Goal: Task Accomplishment & Management: Use online tool/utility

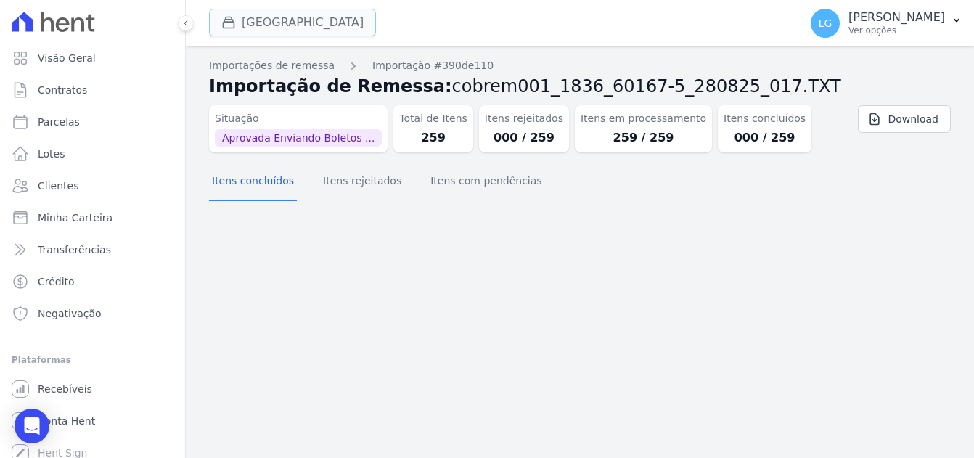
click at [293, 25] on button "[GEOGRAPHIC_DATA]" at bounding box center [292, 23] width 167 height 28
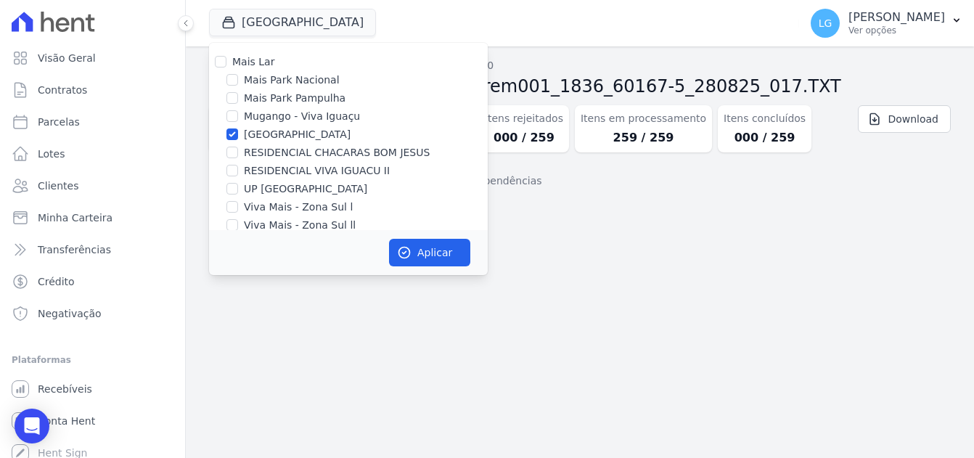
click at [240, 152] on div "RESIDENCIAL CHACARAS BOM JESUS" at bounding box center [348, 152] width 279 height 15
click at [234, 150] on input "RESIDENCIAL CHACARAS BOM JESUS" at bounding box center [233, 153] width 12 height 12
checkbox input "true"
click at [235, 134] on input "[GEOGRAPHIC_DATA]" at bounding box center [233, 135] width 12 height 12
checkbox input "false"
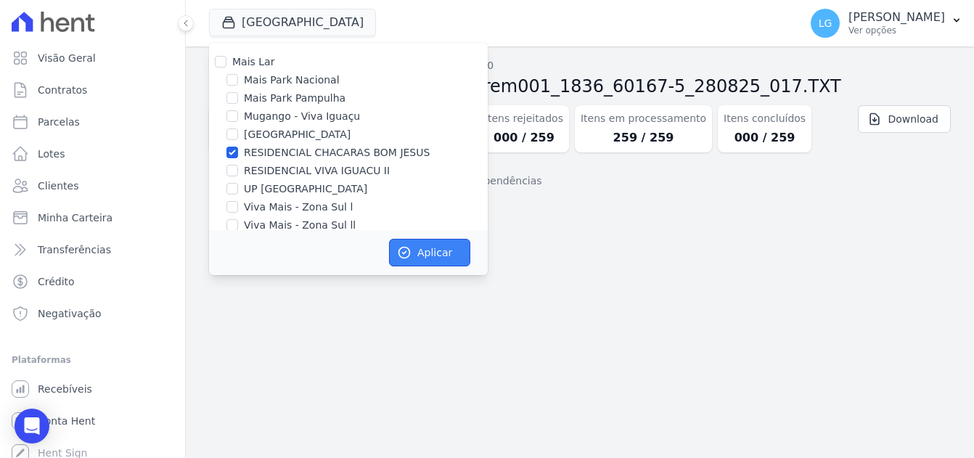
click at [431, 254] on button "Aplicar" at bounding box center [429, 253] width 81 height 28
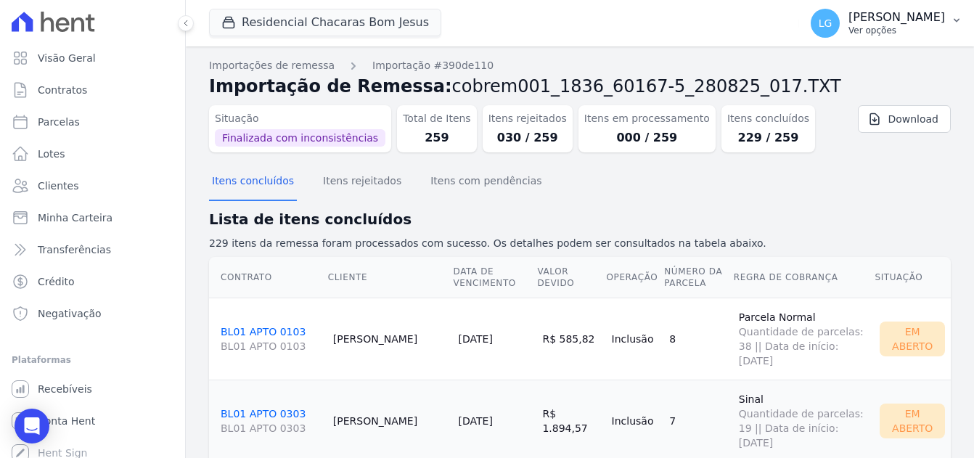
click at [849, 20] on p "[PERSON_NAME] Costa [PERSON_NAME]" at bounding box center [897, 17] width 97 height 15
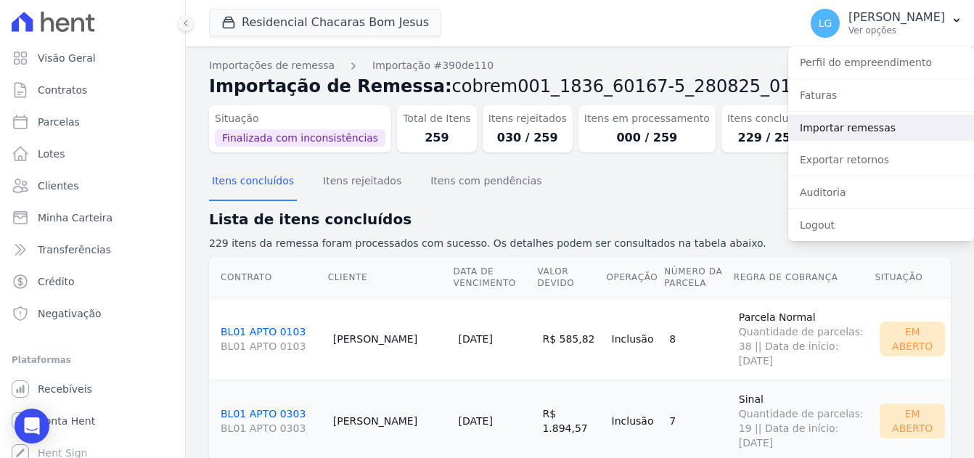
click at [871, 126] on link "Importar remessas" at bounding box center [881, 128] width 186 height 26
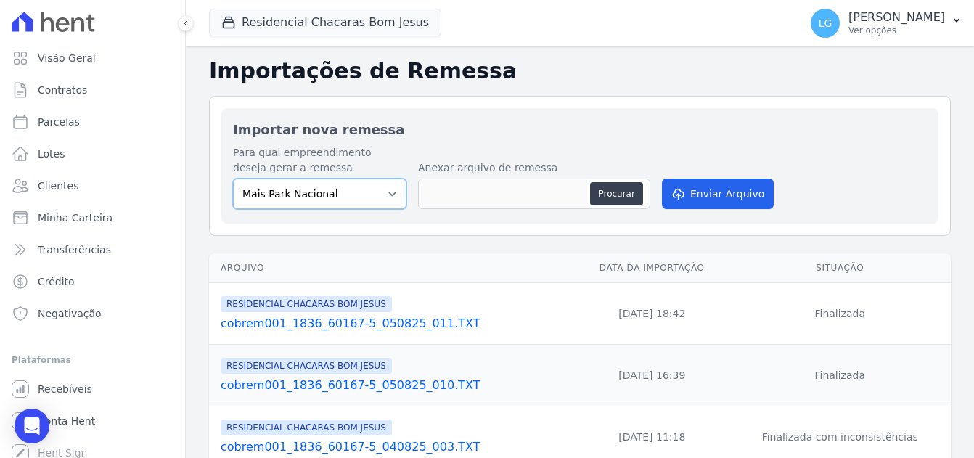
click at [362, 192] on select "Mais Park Nacional Mais Park Pampulha Mugango - Viva Iguaçu Parque Primavera RE…" at bounding box center [320, 194] width 174 height 30
select select "ba18a9af-5491-40d4-8d63-463a3b27324f"
click at [233, 179] on select "Mais Park Nacional Mais Park Pampulha Mugango - Viva Iguaçu Parque Primavera RE…" at bounding box center [320, 194] width 174 height 30
click at [622, 195] on button "Procurar" at bounding box center [616, 193] width 52 height 23
type input "cobrem001_1836_60167-5_280825_018.TXT"
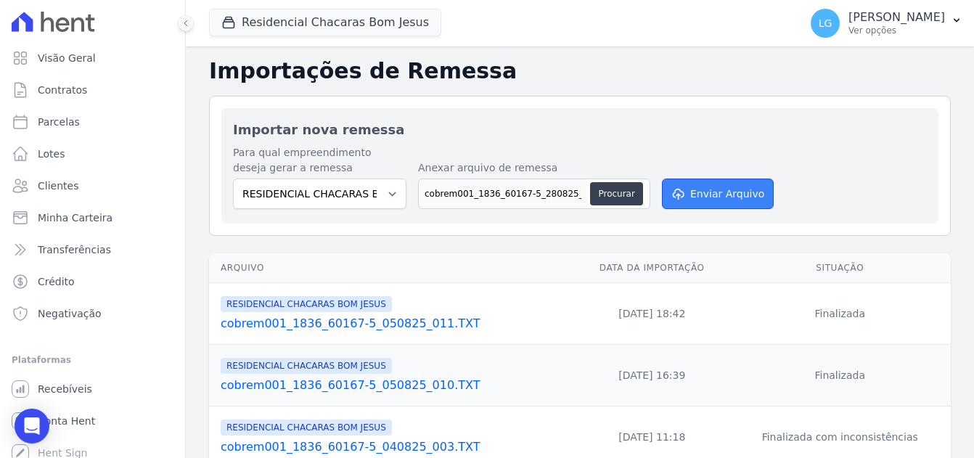
click at [704, 192] on button "Enviar Arquivo" at bounding box center [718, 194] width 112 height 30
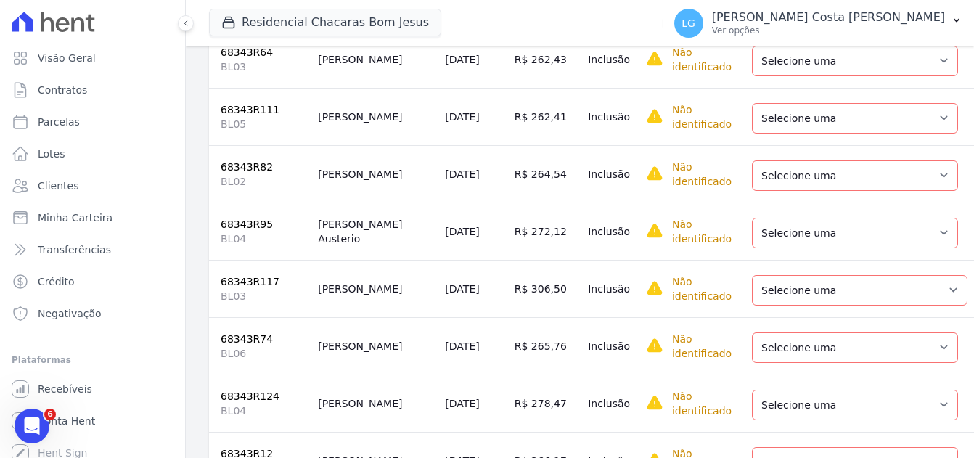
scroll to position [944, 0]
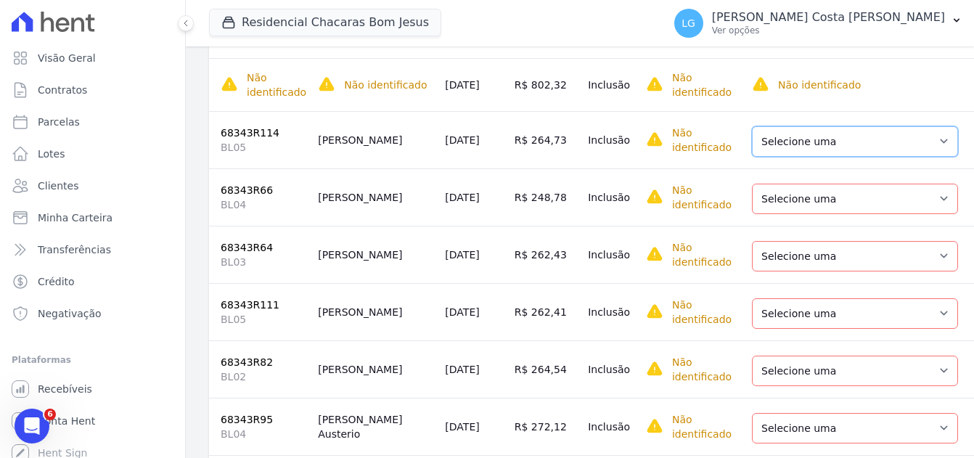
click at [805, 142] on select "Selecione uma Nova Parcela Avulsa Parcela Avulsa Existente Parcela Normal (51 X…" at bounding box center [855, 141] width 206 height 30
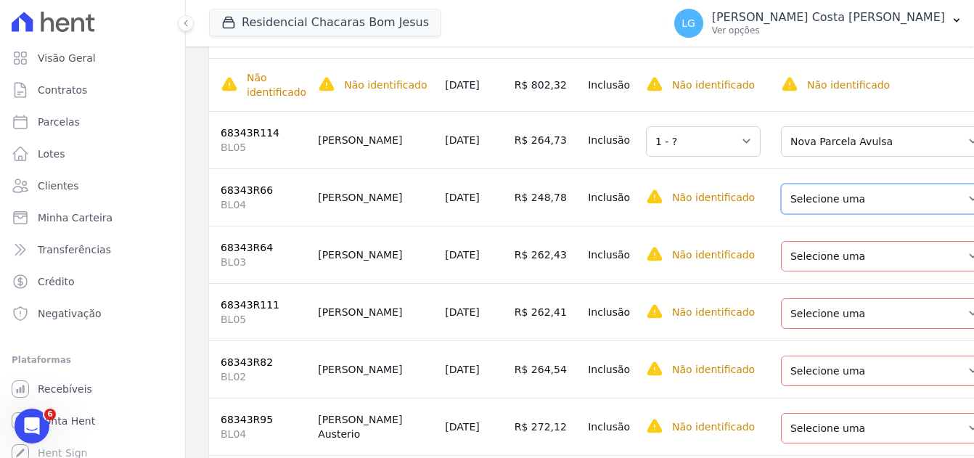
click at [798, 197] on select "Selecione uma Nova Parcela Avulsa Parcela Avulsa Existente Parcela Normal (44 X…" at bounding box center [884, 199] width 206 height 30
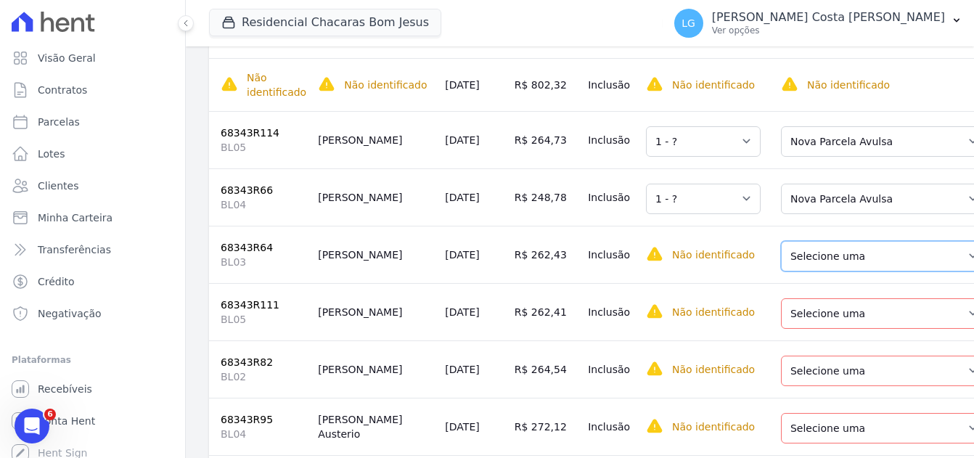
click at [812, 259] on select "Selecione uma Nova Parcela Avulsa Parcela Avulsa Existente Parcela Normal (47 X…" at bounding box center [884, 256] width 206 height 30
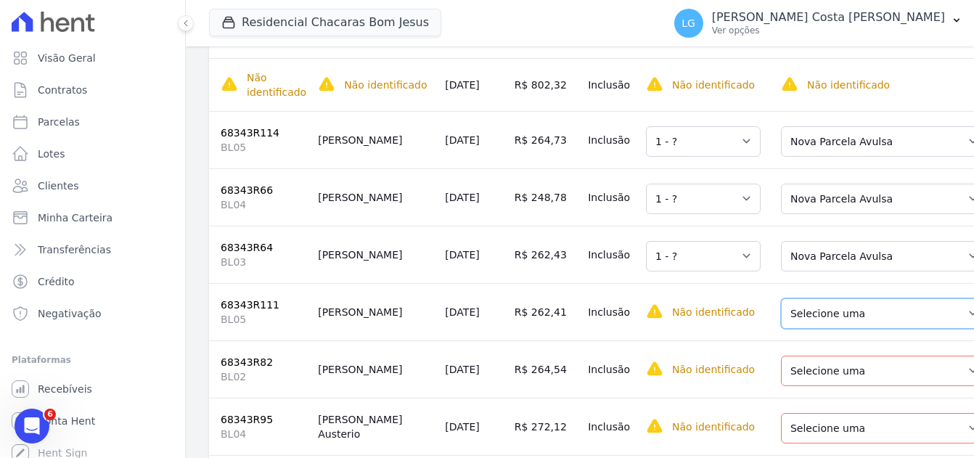
click at [817, 322] on select "Selecione uma Nova Parcela Avulsa Parcela Avulsa Existente Parcela Normal (50 X…" at bounding box center [884, 313] width 206 height 30
click at [817, 314] on select "Selecione uma Nova Parcela Avulsa Parcela Avulsa Existente Parcela Normal (50 X…" at bounding box center [884, 313] width 206 height 30
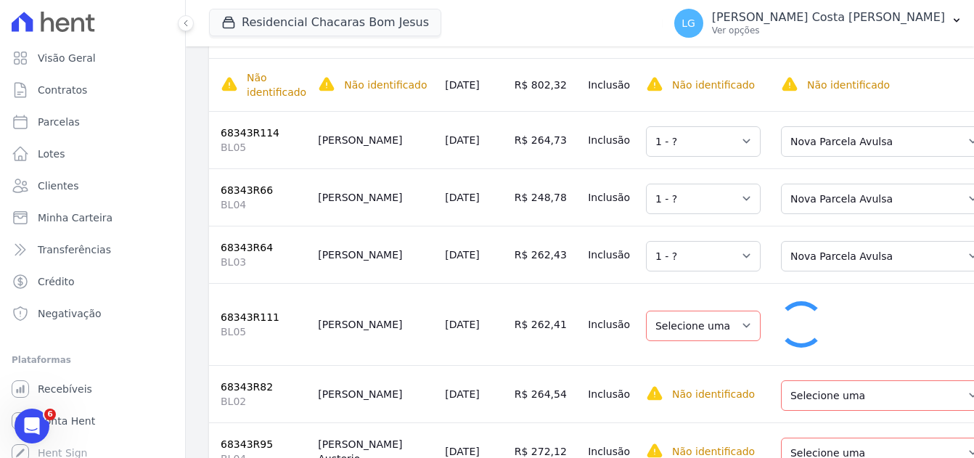
select select "1"
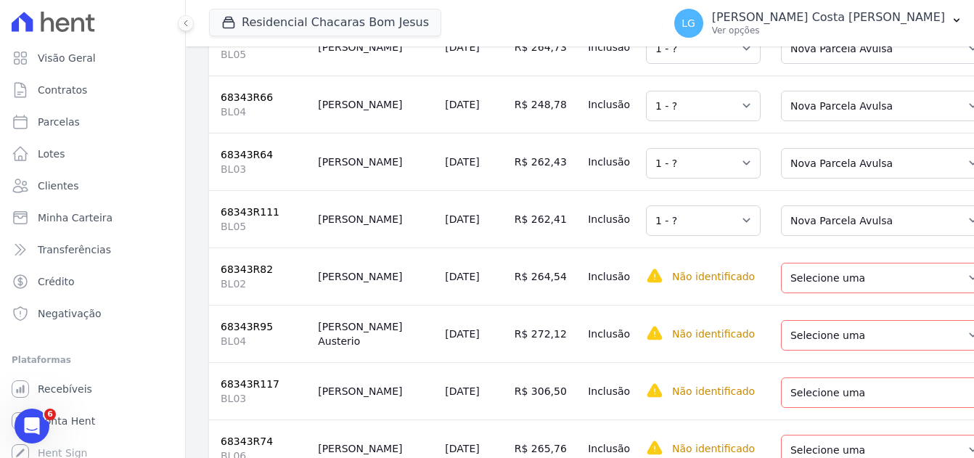
scroll to position [1162, 0]
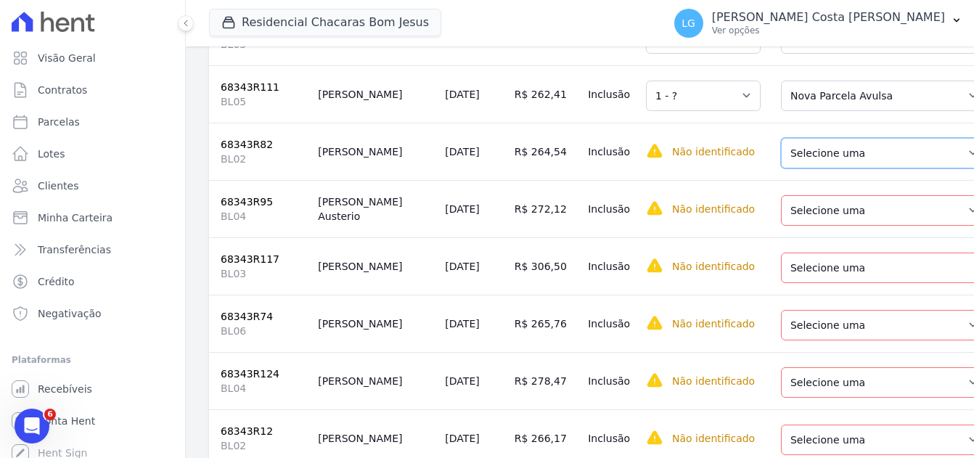
click at [809, 159] on select "Selecione uma Nova Parcela Avulsa Parcela Avulsa Existente Parcela Normal (47 X…" at bounding box center [884, 153] width 206 height 30
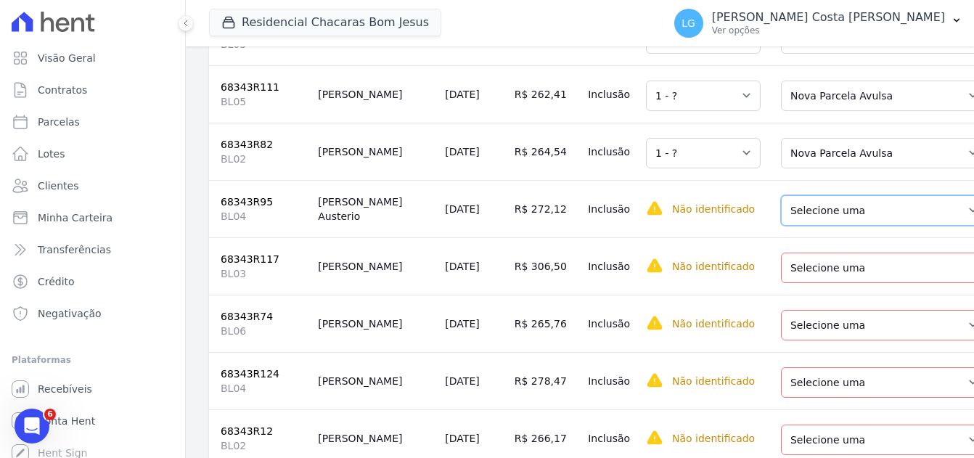
click at [818, 217] on select "Selecione uma Nova Parcela Avulsa Parcela Avulsa Existente Parcela Normal (48 X…" at bounding box center [884, 210] width 206 height 30
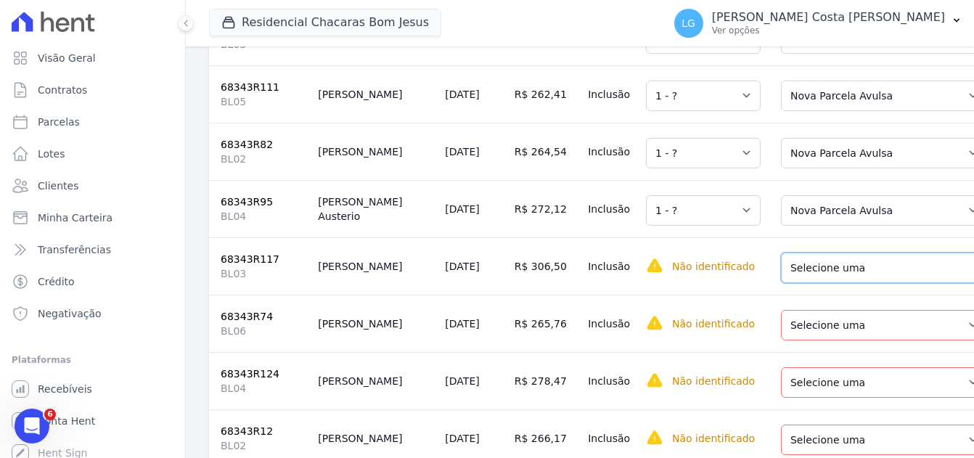
click at [827, 277] on select "Selecione uma Nova Parcela Avulsa Parcela Avulsa Existente Parcela Normal (53 X…" at bounding box center [889, 268] width 216 height 30
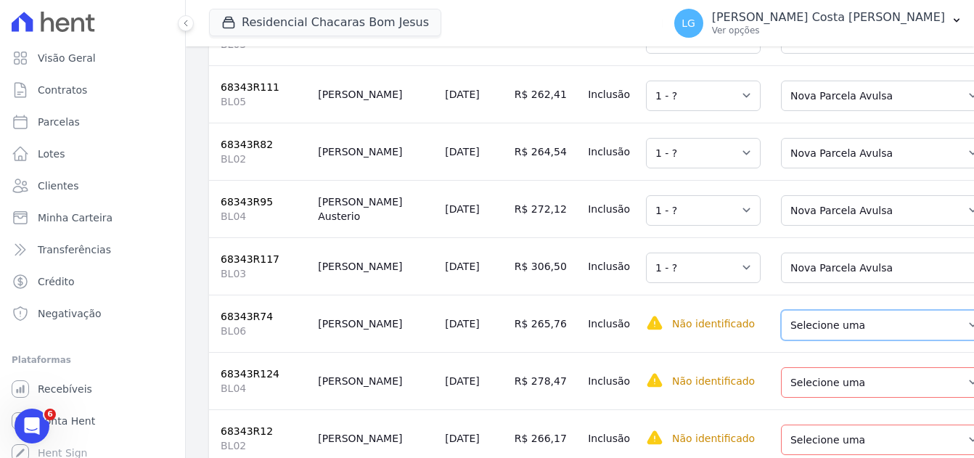
click at [825, 335] on select "Selecione uma Nova Parcela Avulsa Parcela Avulsa Existente Parcela Normal (48 X…" at bounding box center [884, 325] width 206 height 30
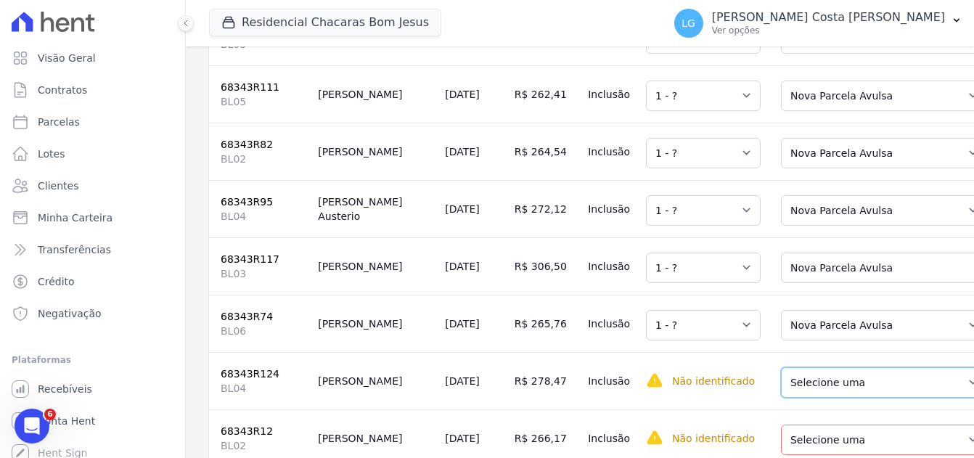
click at [805, 392] on select "Selecione uma Nova Parcela Avulsa Parcela Avulsa Existente Parcela Normal (56 X…" at bounding box center [884, 382] width 206 height 30
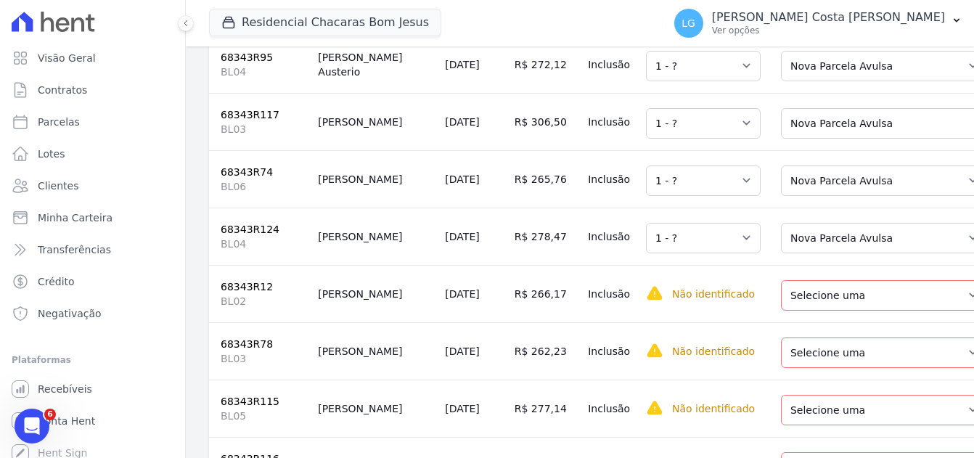
scroll to position [1307, 0]
click at [811, 308] on select "Selecione uma Nova Parcela Avulsa Parcela Avulsa Existente Parcela Normal (47 X…" at bounding box center [884, 295] width 206 height 30
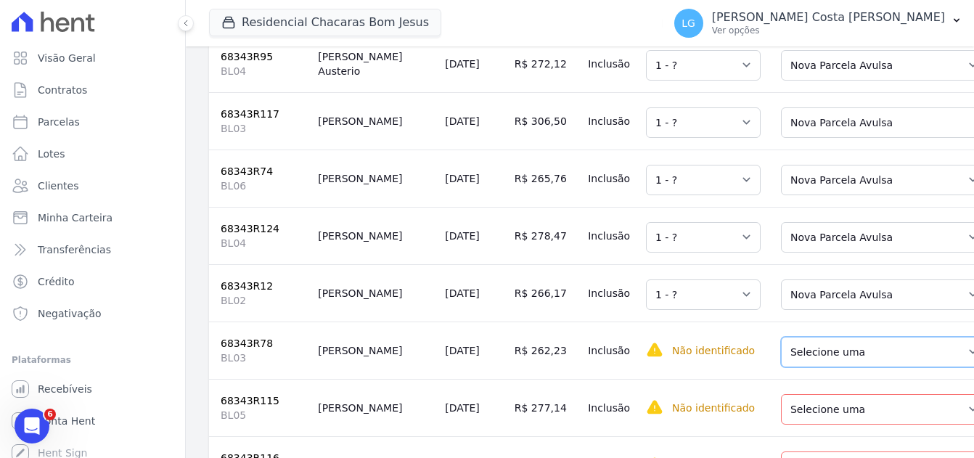
click at [815, 367] on select "Selecione uma Nova Parcela Avulsa Parcela Avulsa Existente Parcela Normal (47 X…" at bounding box center [884, 352] width 206 height 30
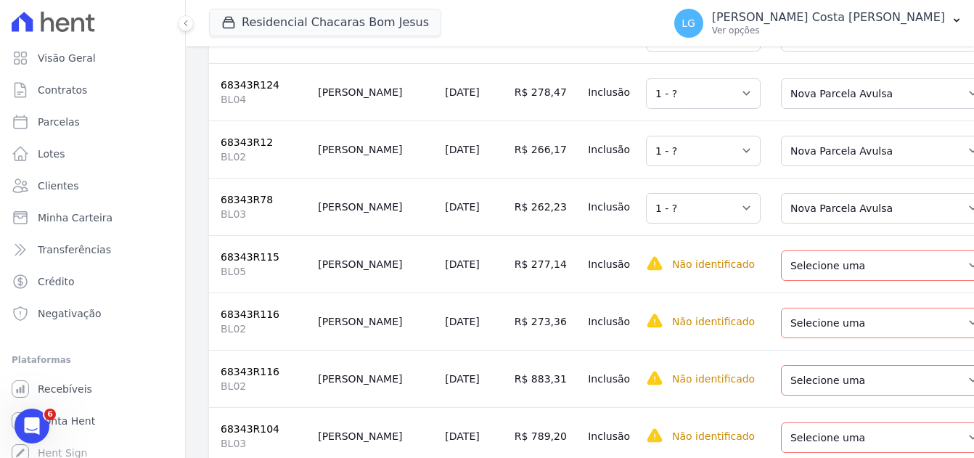
scroll to position [1452, 0]
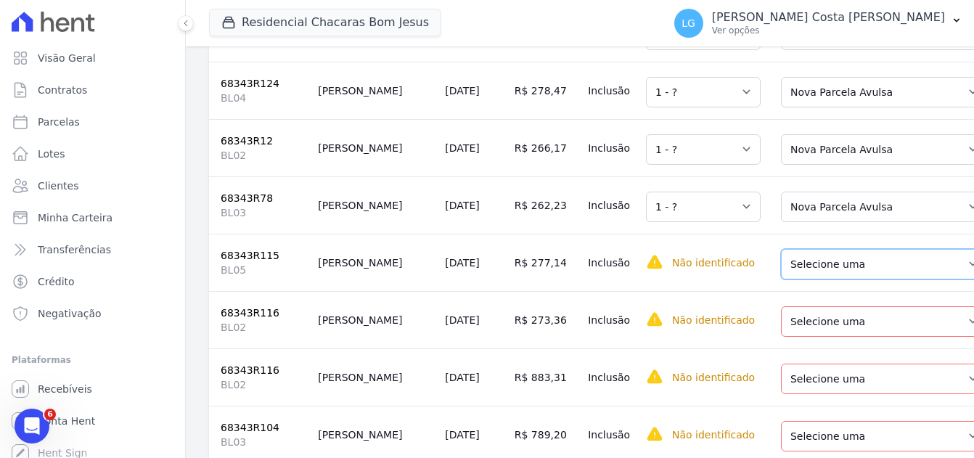
drag, startPoint x: 827, startPoint y: 269, endPoint x: 843, endPoint y: 293, distance: 29.4
click at [828, 269] on select "Selecione uma Nova Parcela Avulsa Parcela Avulsa Existente Parcela Normal (52 X…" at bounding box center [884, 264] width 206 height 30
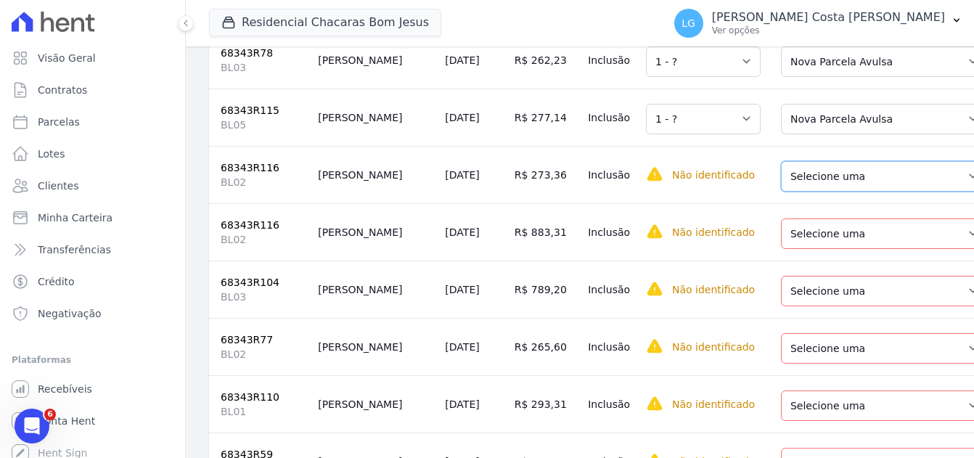
click at [812, 192] on select "Selecione uma Nova Parcela Avulsa Parcela Avulsa Existente Parcela Normal (53 X…" at bounding box center [884, 176] width 206 height 30
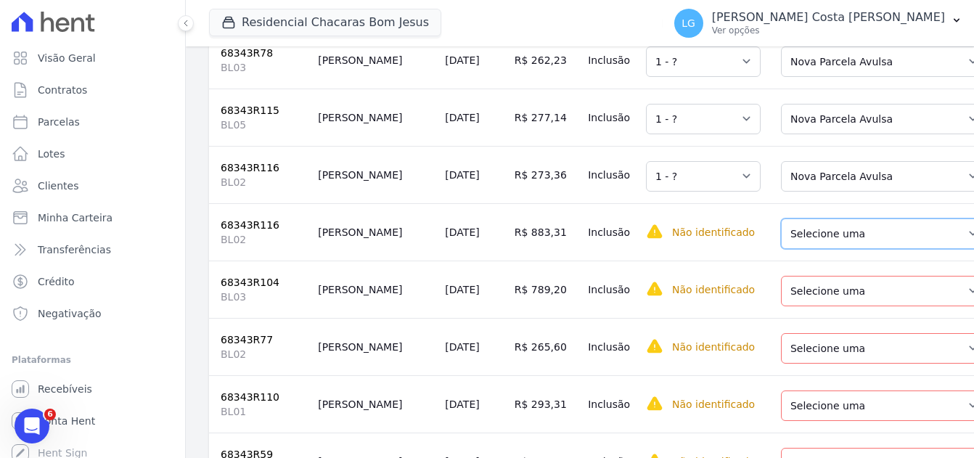
click at [808, 249] on select "Selecione uma Nova Parcela Avulsa Parcela Avulsa Existente Parcela Normal (53 X…" at bounding box center [884, 234] width 206 height 30
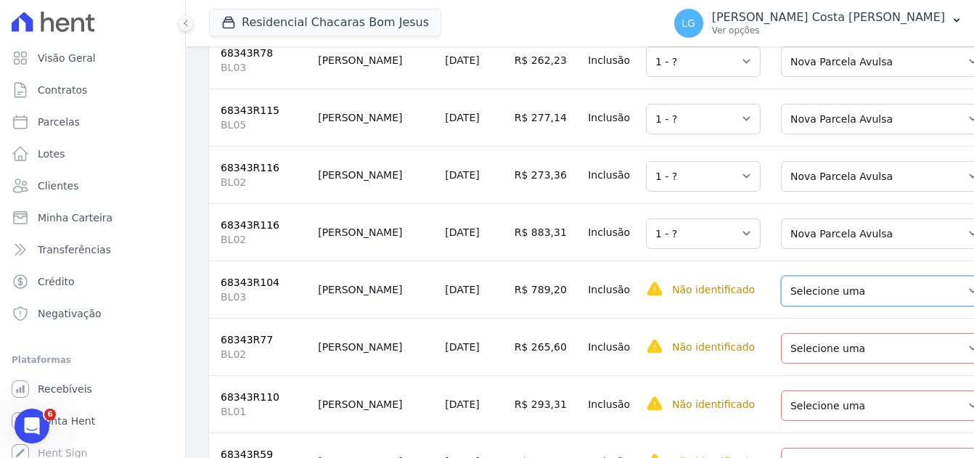
click at [810, 306] on select "Selecione uma Nova Parcela Avulsa Parcela Avulsa Existente Parcela Normal (49 X…" at bounding box center [884, 291] width 206 height 30
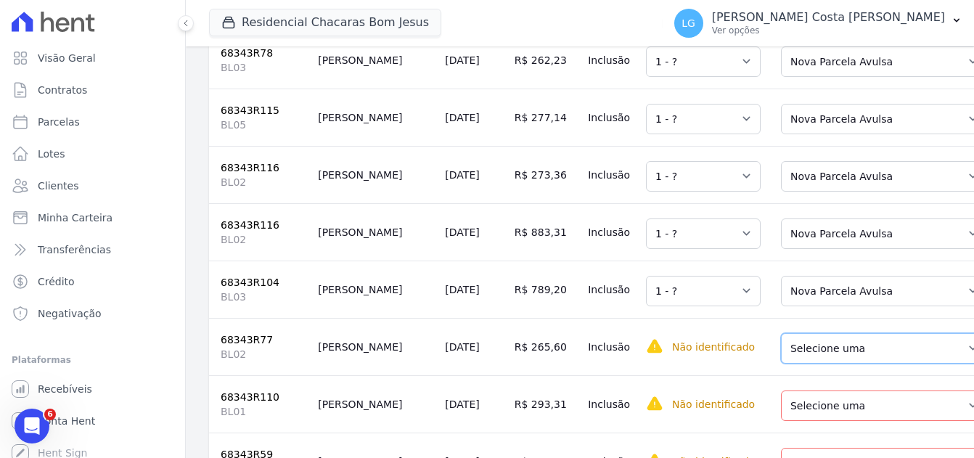
click at [798, 364] on select "Selecione uma Nova Parcela Avulsa Parcela Avulsa Existente Parcela Normal (46 X…" at bounding box center [884, 348] width 206 height 30
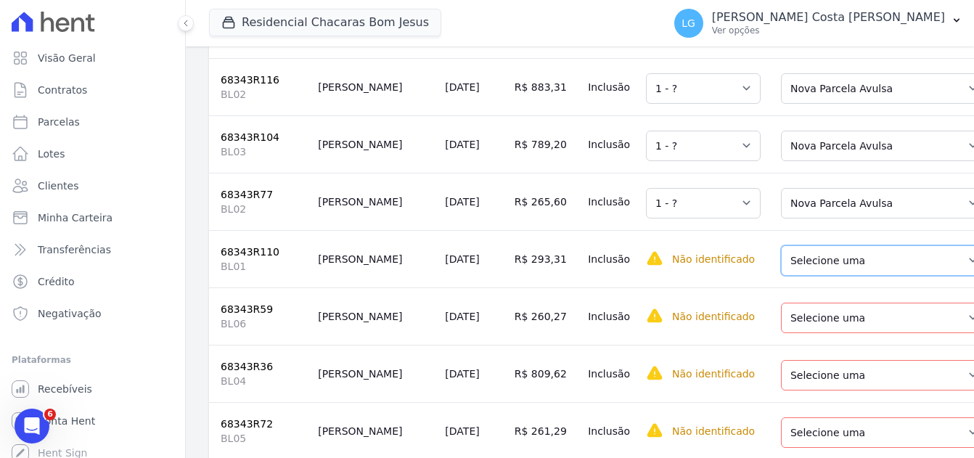
drag, startPoint x: 793, startPoint y: 285, endPoint x: 793, endPoint y: 300, distance: 15.2
click at [793, 276] on select "Selecione uma Nova Parcela Avulsa Parcela Avulsa Existente Parcela Normal (48 X…" at bounding box center [884, 260] width 206 height 30
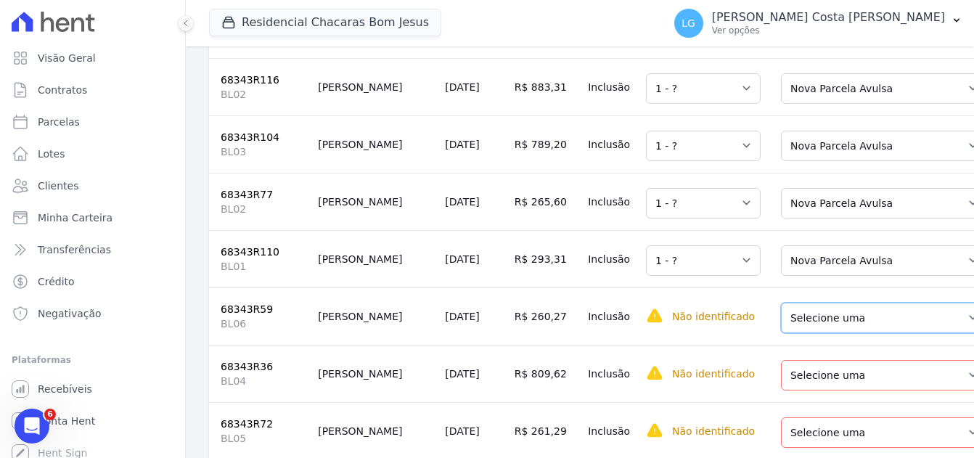
click at [804, 333] on select "Selecione uma Nova Parcela Avulsa Parcela Avulsa Existente Parcela Normal (49 X…" at bounding box center [884, 318] width 206 height 30
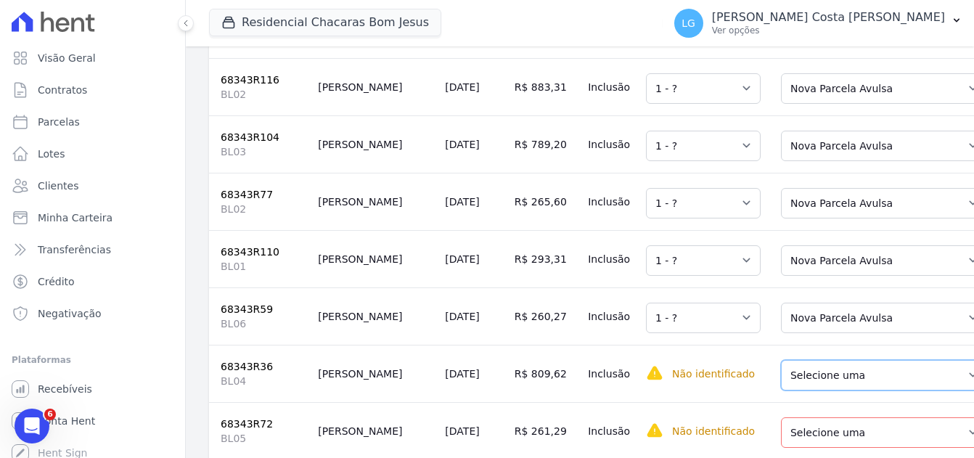
drag, startPoint x: 773, startPoint y: 388, endPoint x: 769, endPoint y: 404, distance: 15.9
click at [781, 389] on select "Selecione uma Nova Parcela Avulsa Parcela Avulsa Existente Parcela Normal (46 X…" at bounding box center [884, 375] width 206 height 30
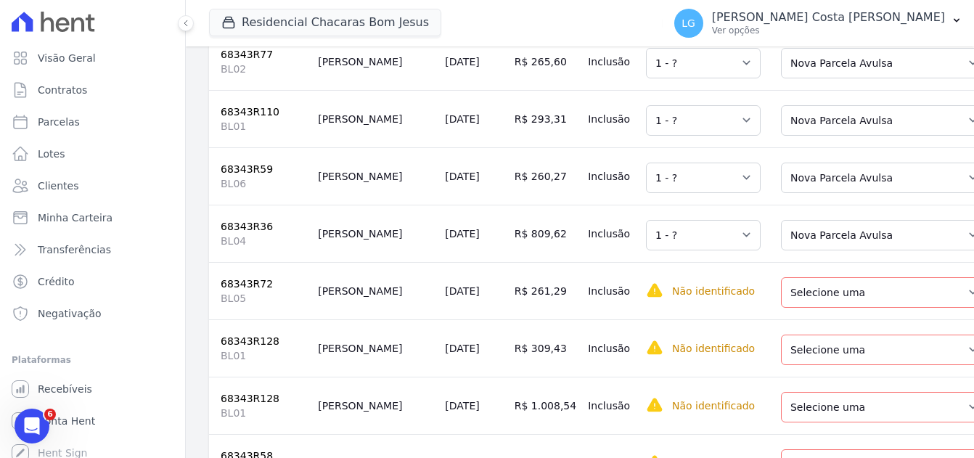
scroll to position [1888, 0]
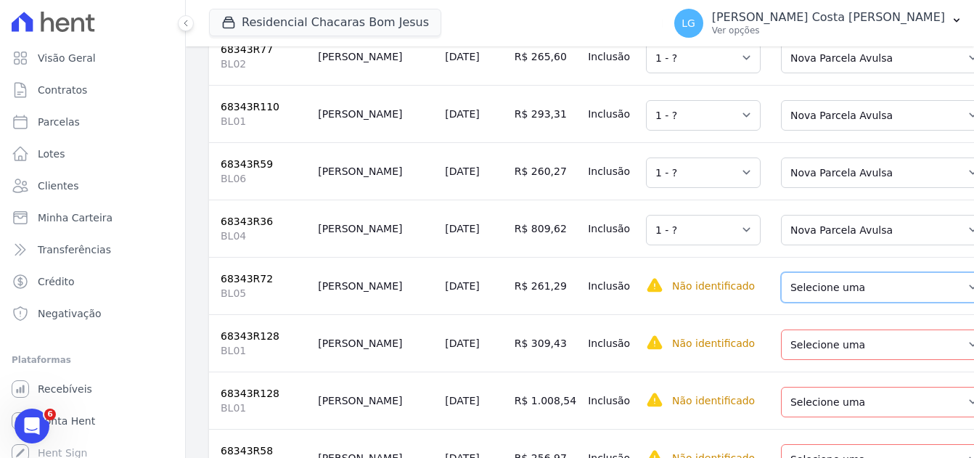
click at [781, 303] on select "Selecione uma Nova Parcela Avulsa Parcela Avulsa Existente Parcela Normal (46 X…" at bounding box center [884, 287] width 206 height 30
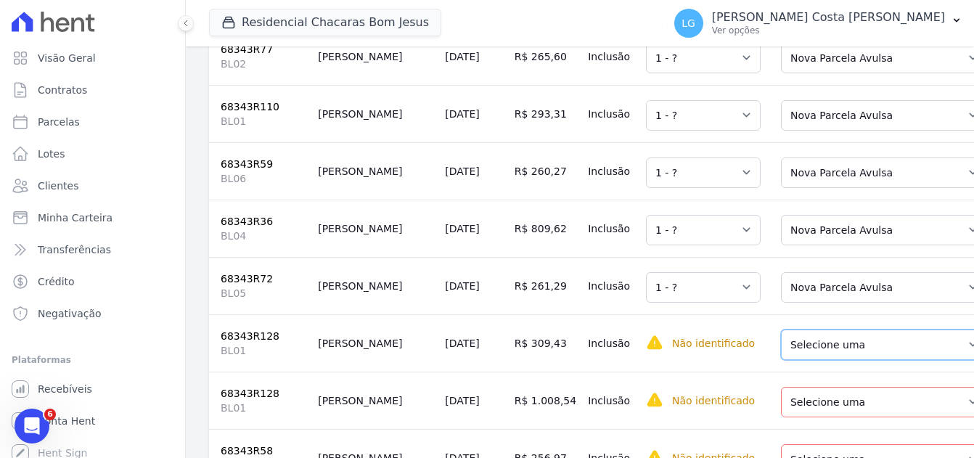
click at [781, 360] on select "Selecione uma Nova Parcela Avulsa Parcela Avulsa Existente Parcela Normal (57 X…" at bounding box center [884, 345] width 206 height 30
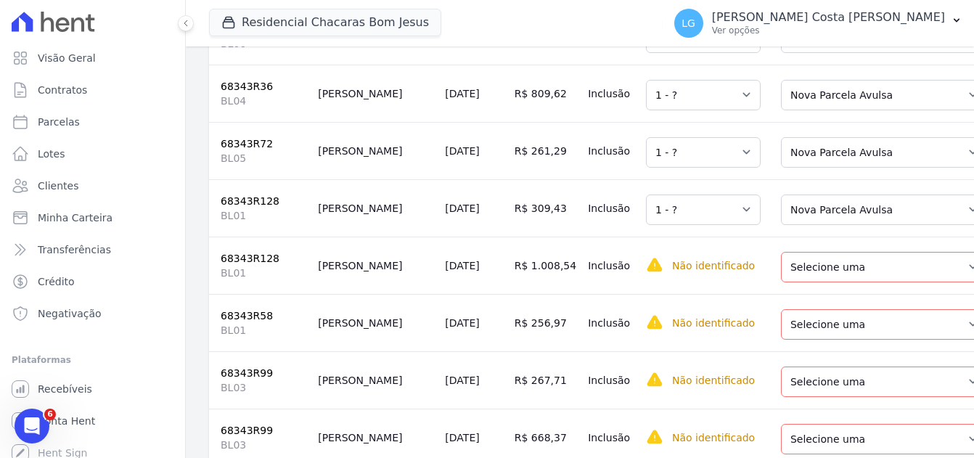
scroll to position [2033, 0]
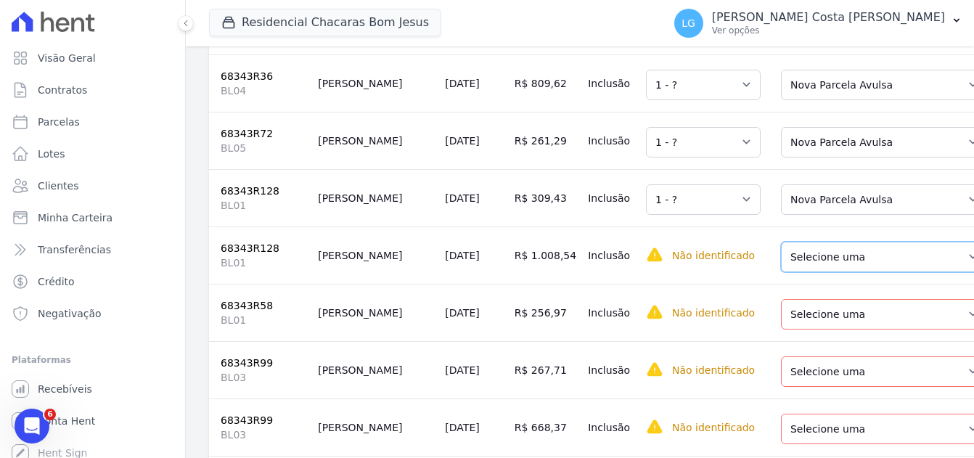
click at [799, 272] on select "Selecione uma Nova Parcela Avulsa Parcela Avulsa Existente Parcela Normal (57 X…" at bounding box center [884, 257] width 206 height 30
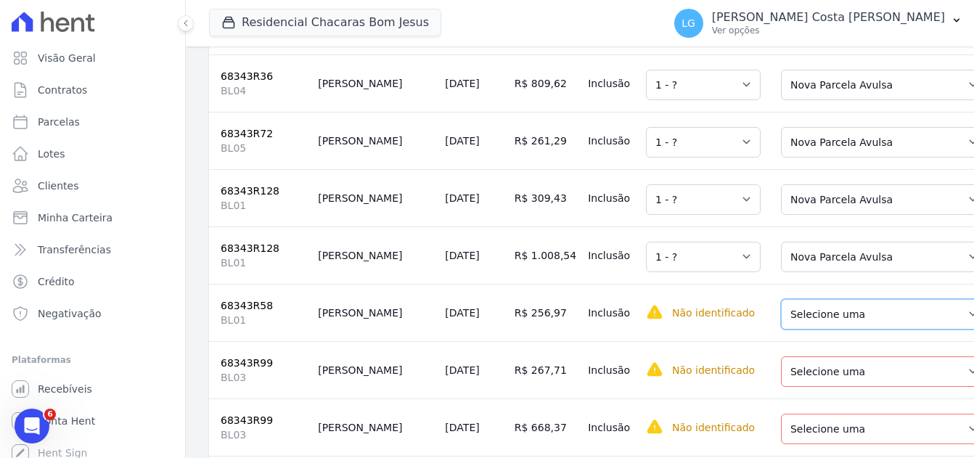
click at [784, 330] on select "Selecione uma Nova Parcela Avulsa Parcela Avulsa Existente Parcela Normal (47 X…" at bounding box center [884, 314] width 206 height 30
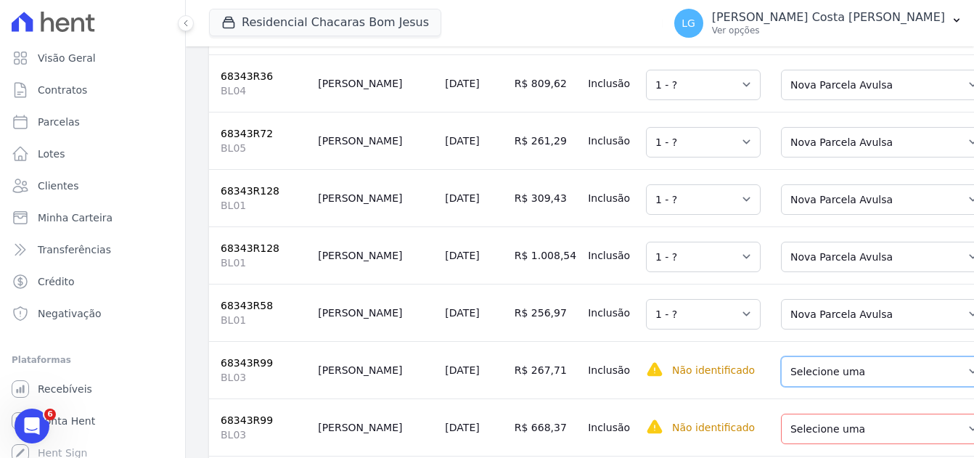
drag, startPoint x: 799, startPoint y: 407, endPoint x: 805, endPoint y: 403, distance: 7.9
click at [799, 387] on select "Selecione uma Nova Parcela Avulsa Parcela Avulsa Existente Parcela Normal (48 X…" at bounding box center [884, 371] width 206 height 30
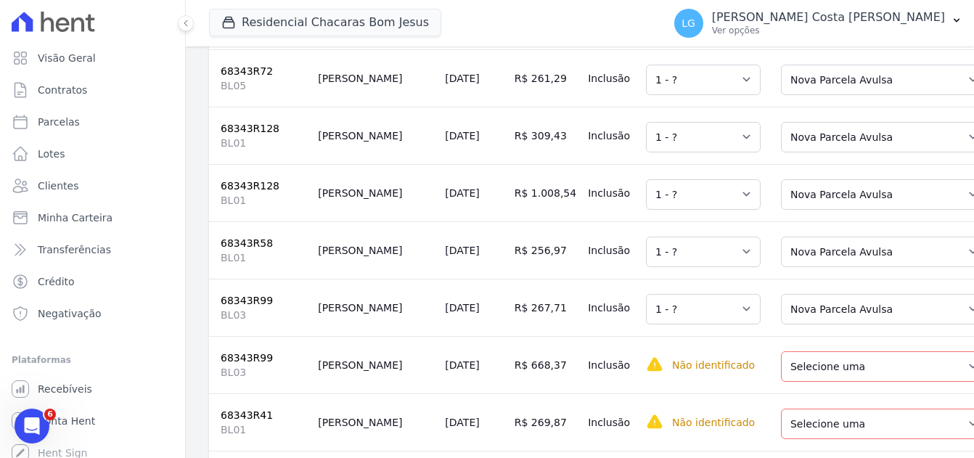
scroll to position [2178, 0]
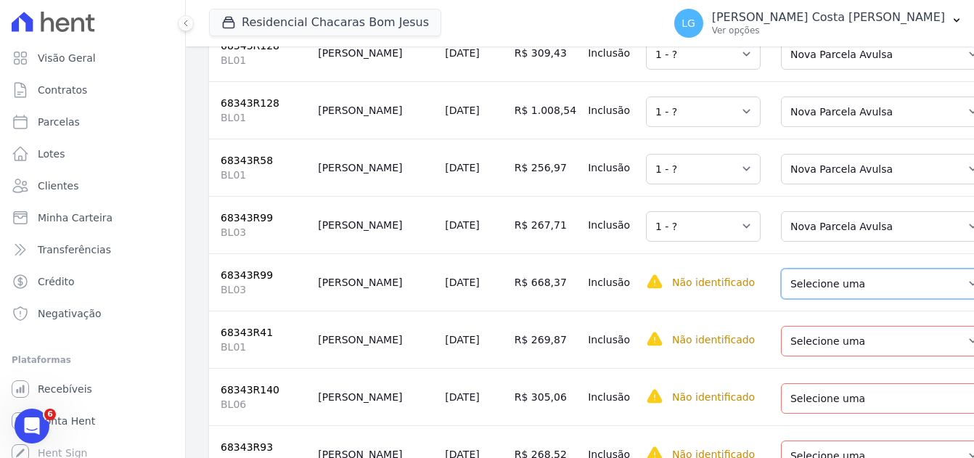
click at [781, 299] on select "Selecione uma Nova Parcela Avulsa Parcela Avulsa Existente Parcela Normal (48 X…" at bounding box center [884, 284] width 206 height 30
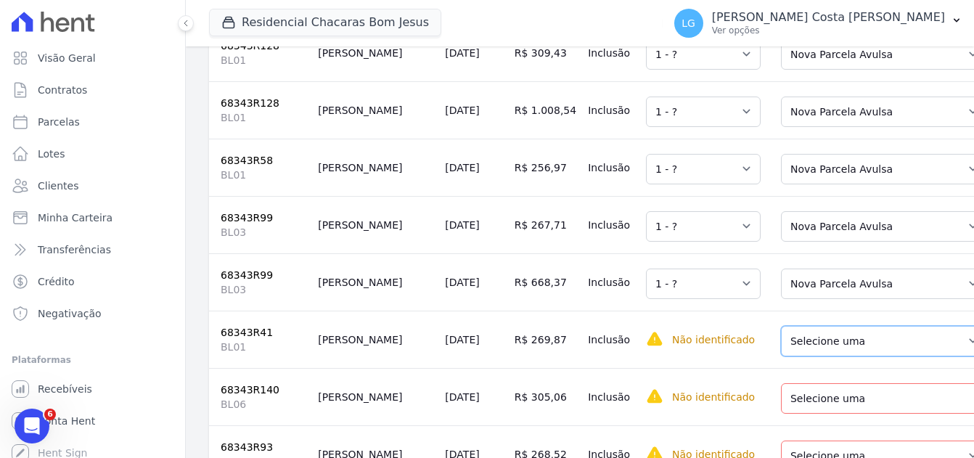
click at [788, 356] on select "Selecione uma Nova Parcela Avulsa Parcela Avulsa Existente Parcela Normal (48 X…" at bounding box center [884, 341] width 206 height 30
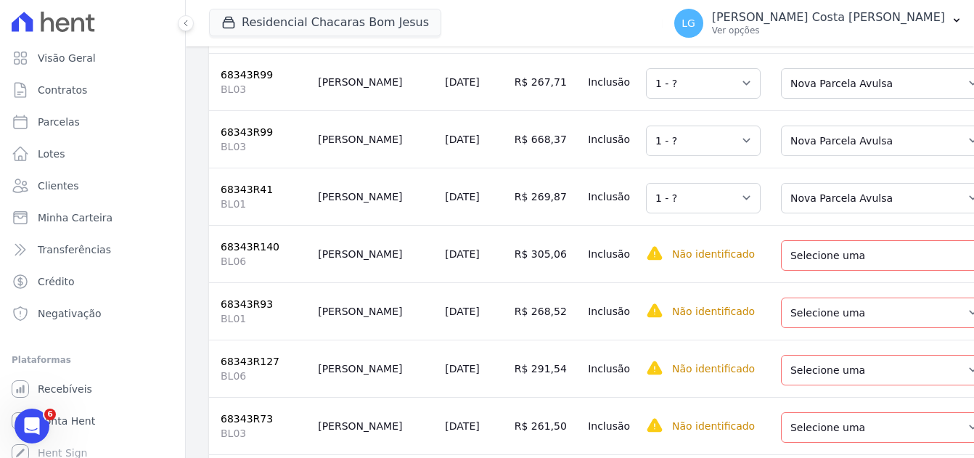
scroll to position [2323, 0]
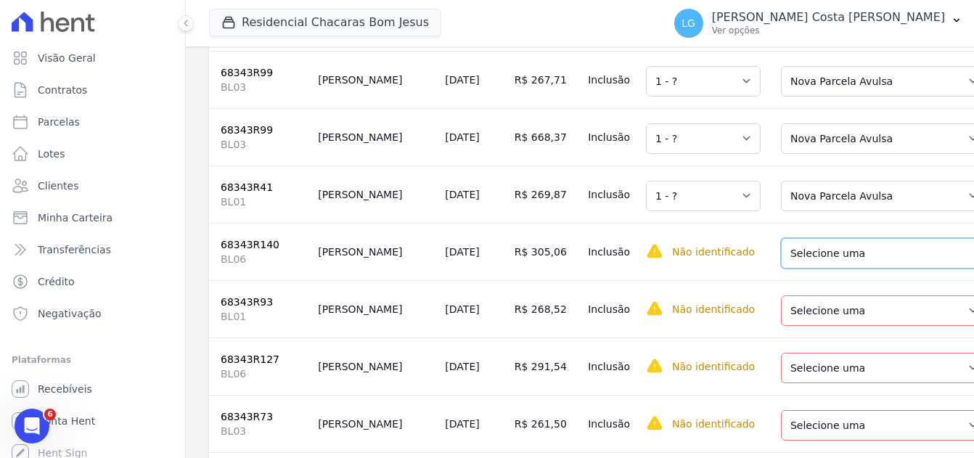
click at [781, 269] on select "Selecione uma Nova Parcela Avulsa Parcela Avulsa Existente Parcela Normal (57 X…" at bounding box center [889, 253] width 216 height 30
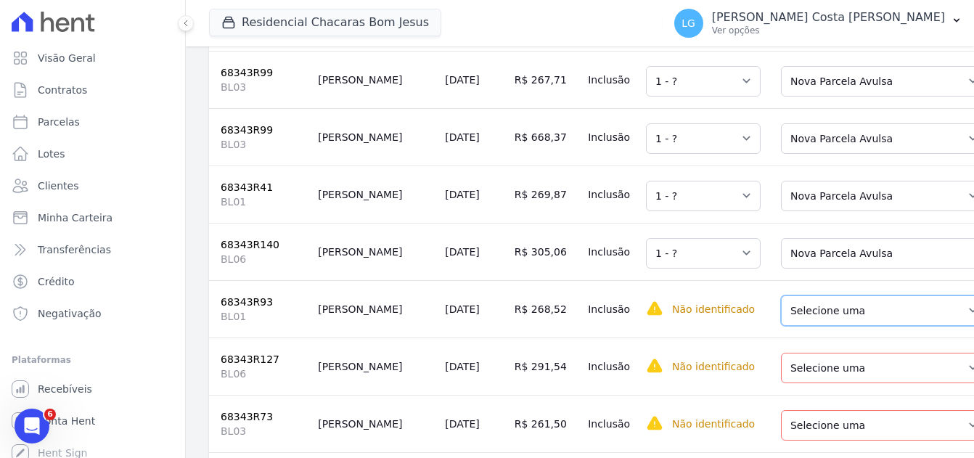
click at [796, 326] on select "Selecione uma Nova Parcela Avulsa Parcela Avulsa Existente Parcela Normal (47 X…" at bounding box center [884, 310] width 206 height 30
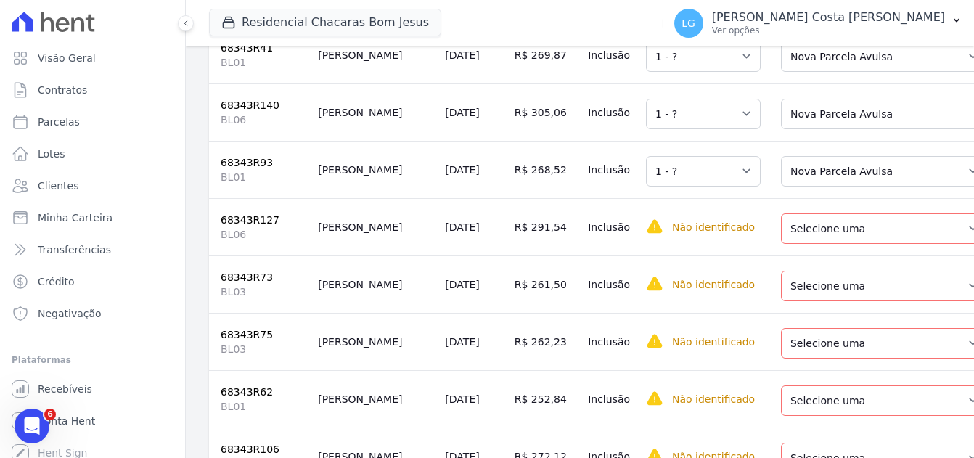
scroll to position [2468, 0]
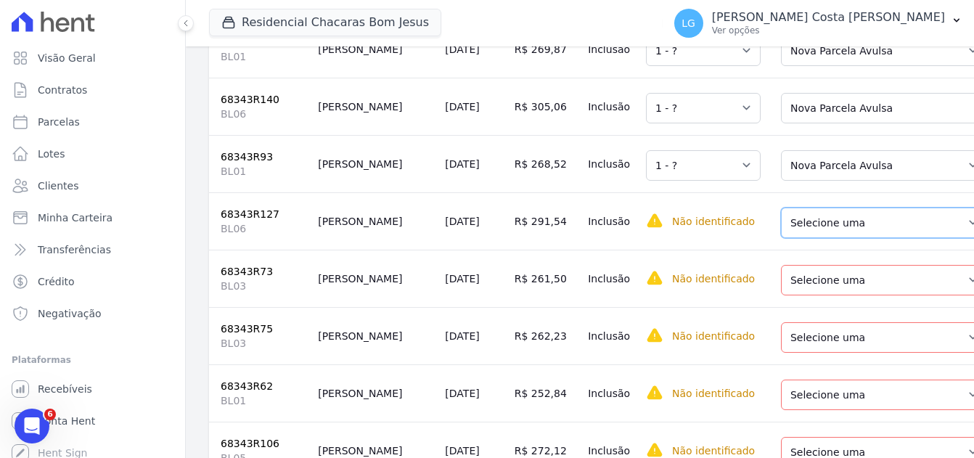
click at [781, 238] on select "Selecione uma Nova Parcela Avulsa Parcela Avulsa Existente Parcela Normal (57 X…" at bounding box center [884, 223] width 206 height 30
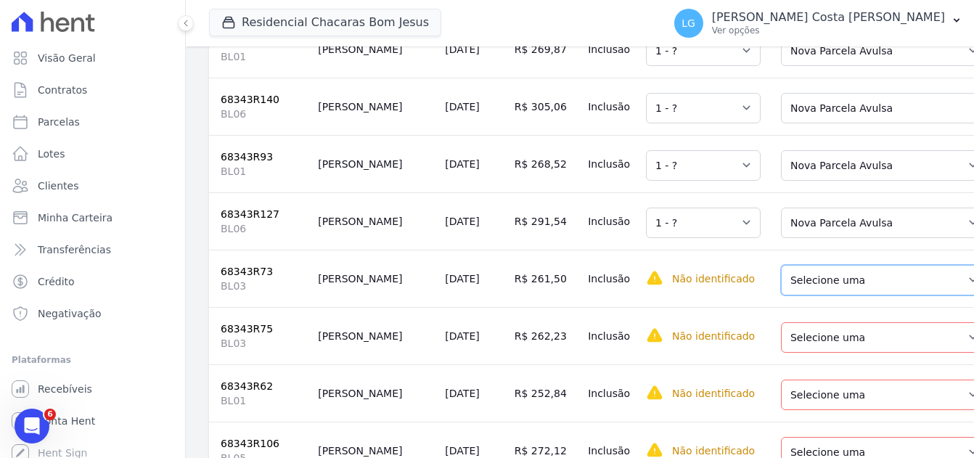
click at [783, 295] on select "Selecione uma Nova Parcela Avulsa Parcela Avulsa Existente Parcela Normal (46 X…" at bounding box center [884, 280] width 206 height 30
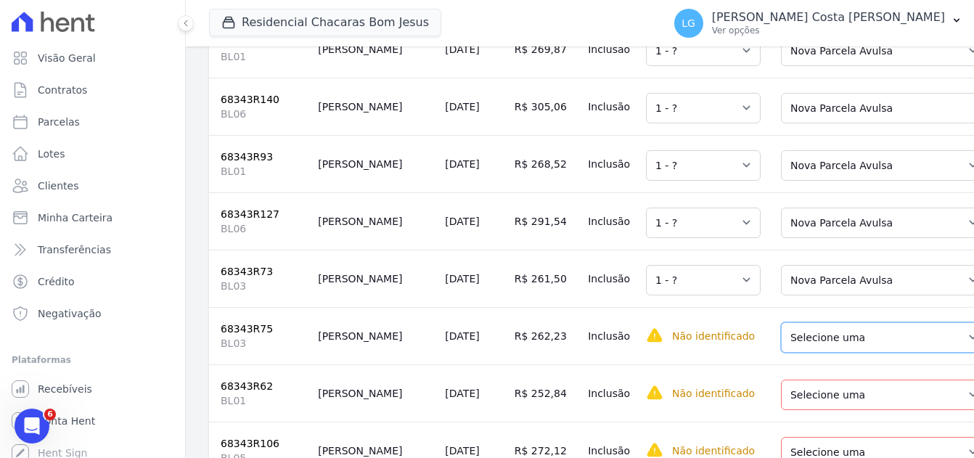
click at [781, 353] on select "Selecione uma Nova Parcela Avulsa Parcela Avulsa Existente Parcela Normal (48 X…" at bounding box center [884, 337] width 206 height 30
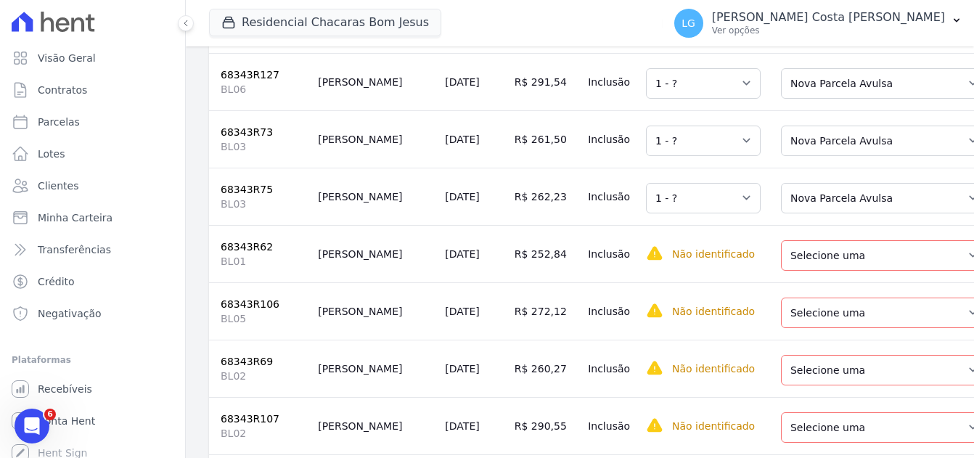
scroll to position [2614, 0]
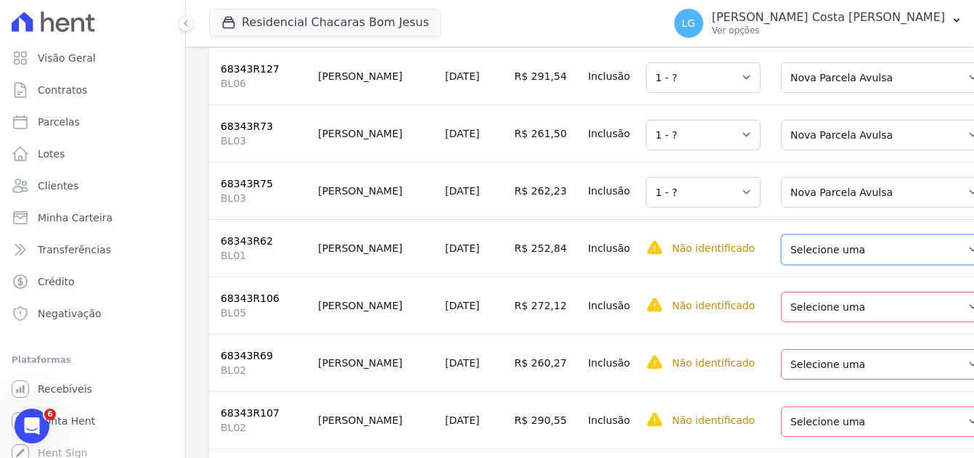
click at [820, 265] on select "Selecione uma Nova Parcela Avulsa Parcela Avulsa Existente Parcela Normal (45 X…" at bounding box center [884, 249] width 206 height 30
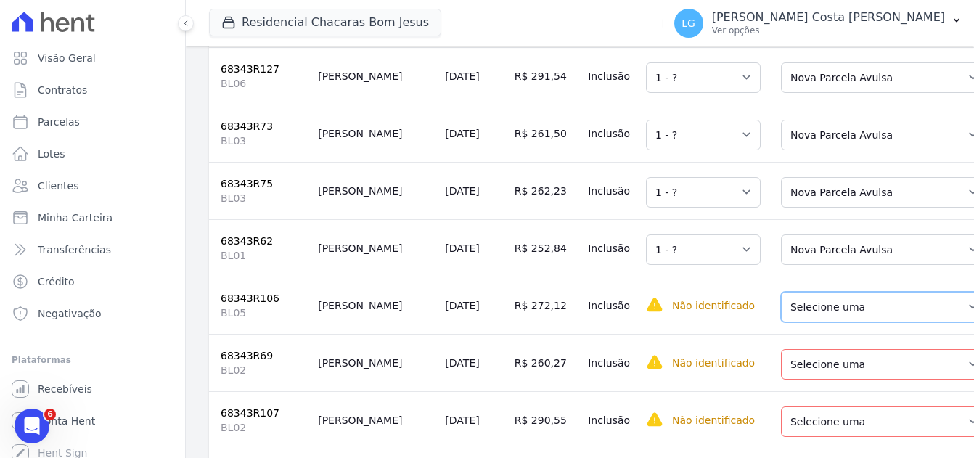
drag, startPoint x: 815, startPoint y: 351, endPoint x: 815, endPoint y: 371, distance: 20.3
click at [815, 322] on select "Selecione uma Nova Parcela Avulsa Parcela Avulsa Existente Parcela Normal (48 X…" at bounding box center [884, 307] width 206 height 30
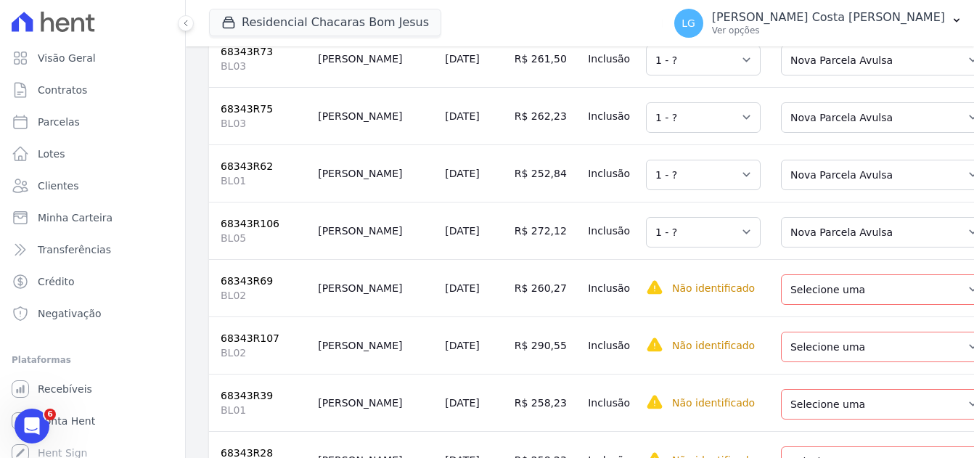
scroll to position [2759, 0]
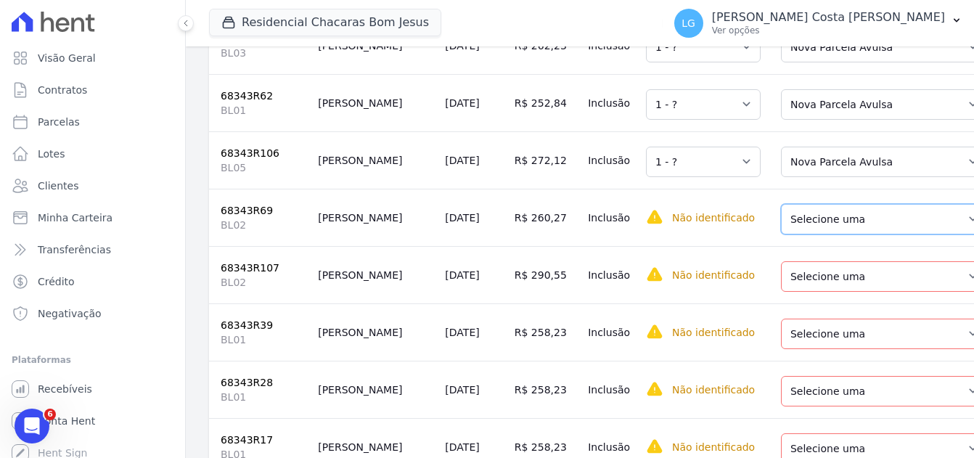
drag, startPoint x: 804, startPoint y: 267, endPoint x: 804, endPoint y: 282, distance: 15.2
click at [804, 234] on select "Selecione uma Nova Parcela Avulsa Parcela Avulsa Existente Parcela Normal (44 X…" at bounding box center [884, 219] width 206 height 30
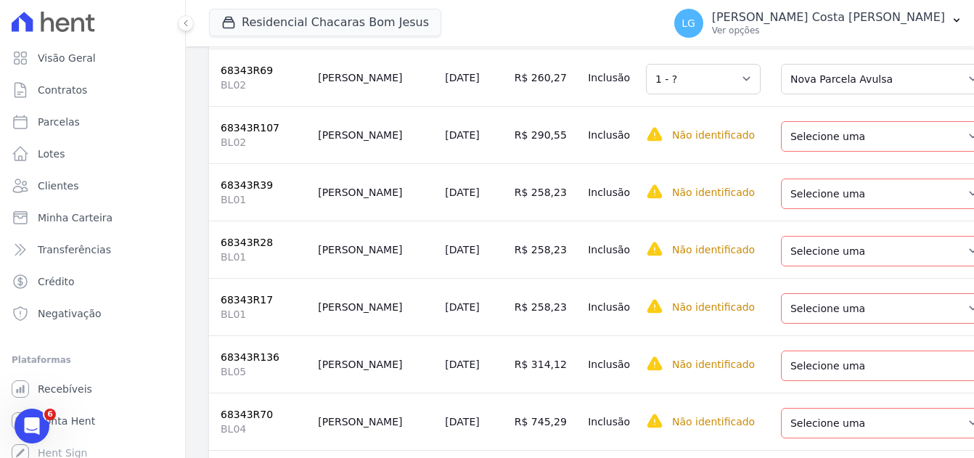
scroll to position [2904, 0]
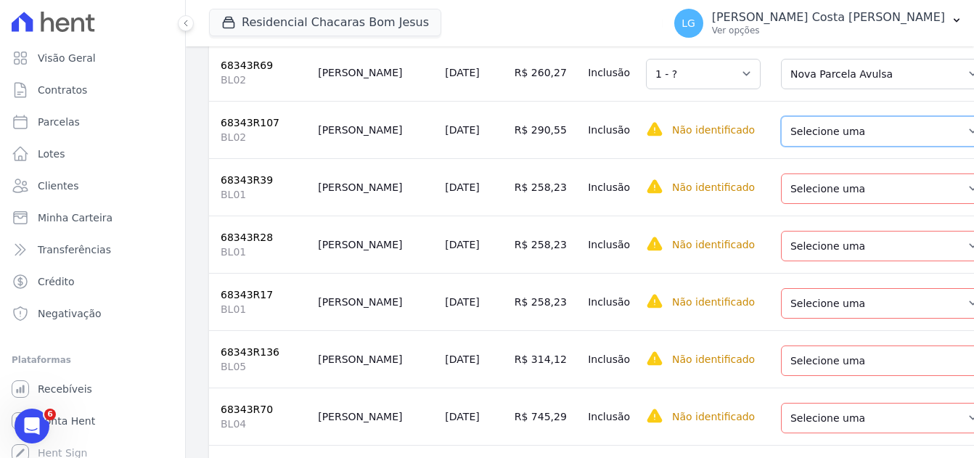
drag, startPoint x: 793, startPoint y: 179, endPoint x: 793, endPoint y: 197, distance: 18.2
click at [793, 147] on select "Selecione uma Nova Parcela Avulsa Parcela Avulsa Existente Parcela Normal (49 X…" at bounding box center [884, 131] width 206 height 30
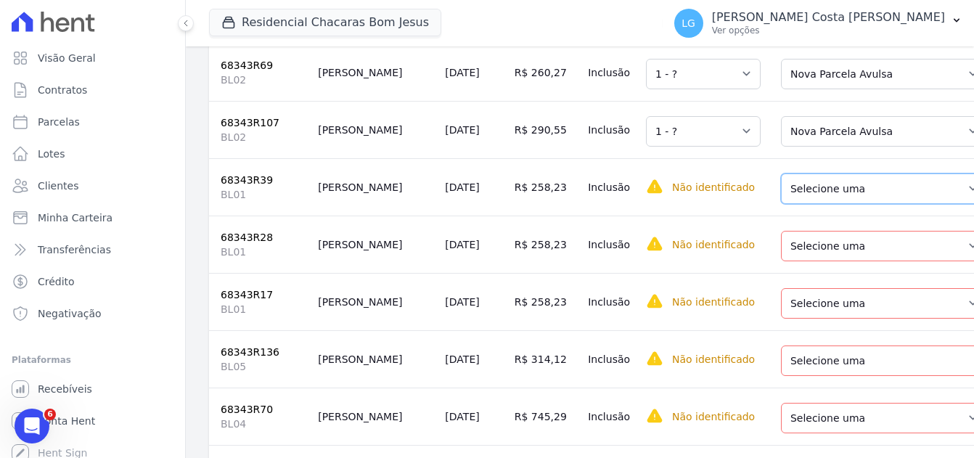
click at [788, 204] on select "Selecione uma Nova Parcela Avulsa Parcela Avulsa Existente Parcela Normal (29 X…" at bounding box center [884, 189] width 206 height 30
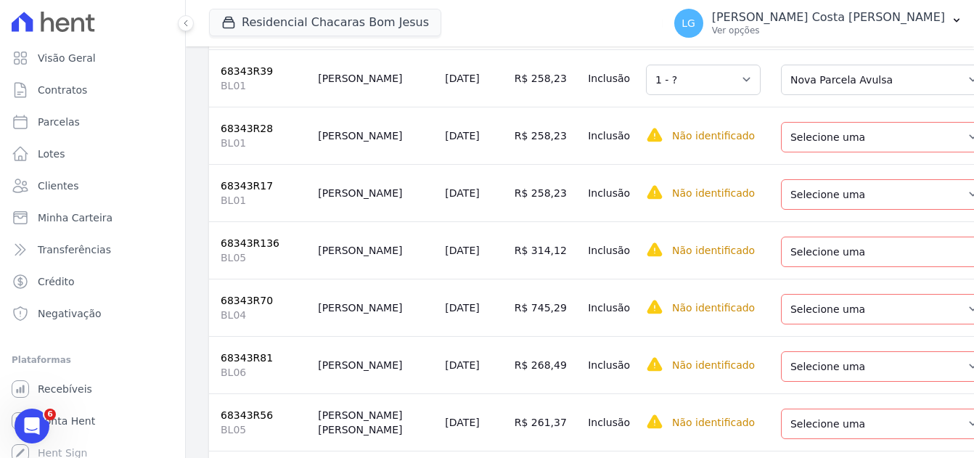
scroll to position [3049, 0]
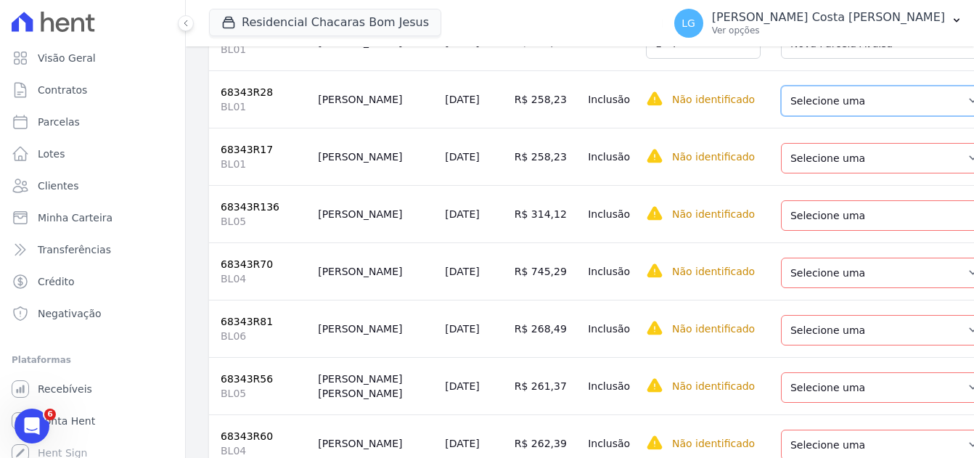
click at [787, 116] on select "Selecione uma Nova Parcela Avulsa Parcela Avulsa Existente Parcela Normal (45 X…" at bounding box center [884, 101] width 206 height 30
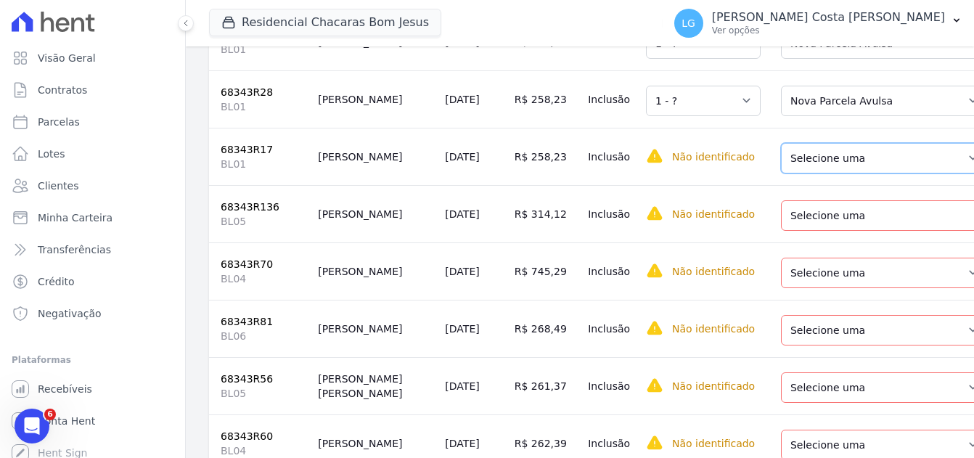
click at [803, 174] on select "Selecione uma Nova Parcela Avulsa Parcela Avulsa Existente Parcela Normal (49 X…" at bounding box center [884, 158] width 206 height 30
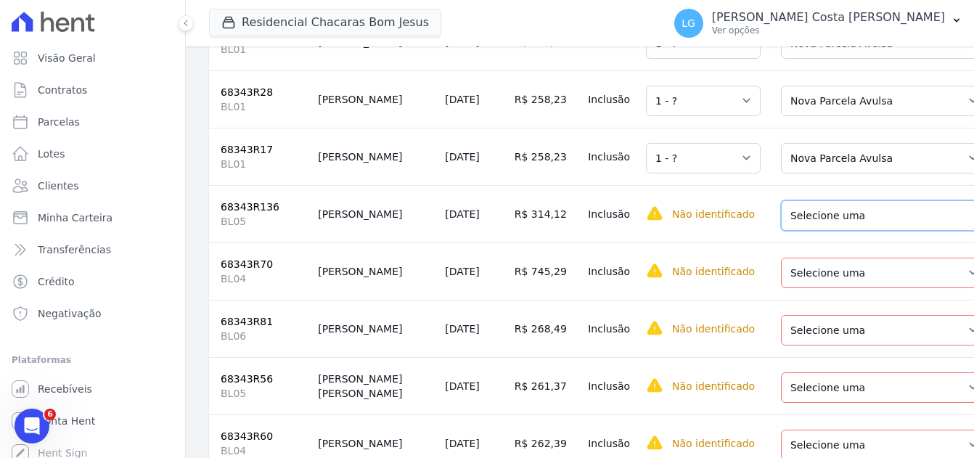
drag, startPoint x: 820, startPoint y: 261, endPoint x: 823, endPoint y: 269, distance: 8.8
click at [820, 231] on select "Selecione uma Nova Parcela Avulsa Parcela Avulsa Existente Parcela Normal (57 X…" at bounding box center [889, 215] width 216 height 30
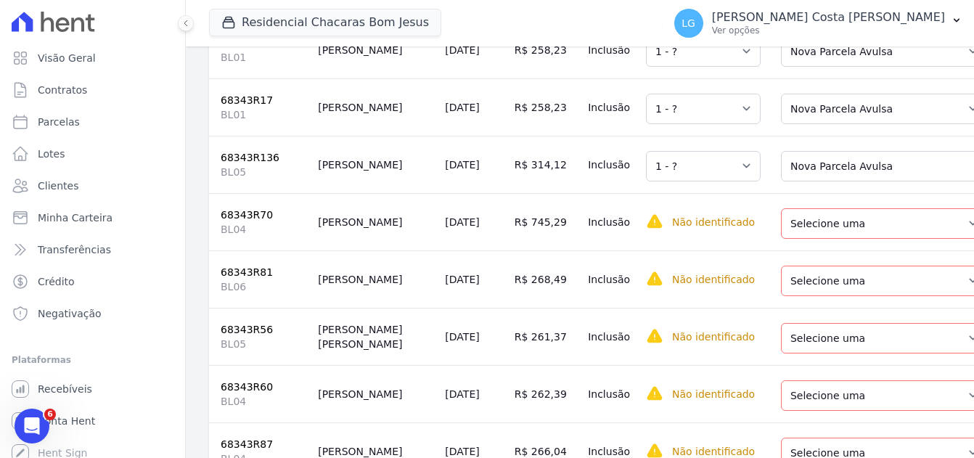
scroll to position [3122, 0]
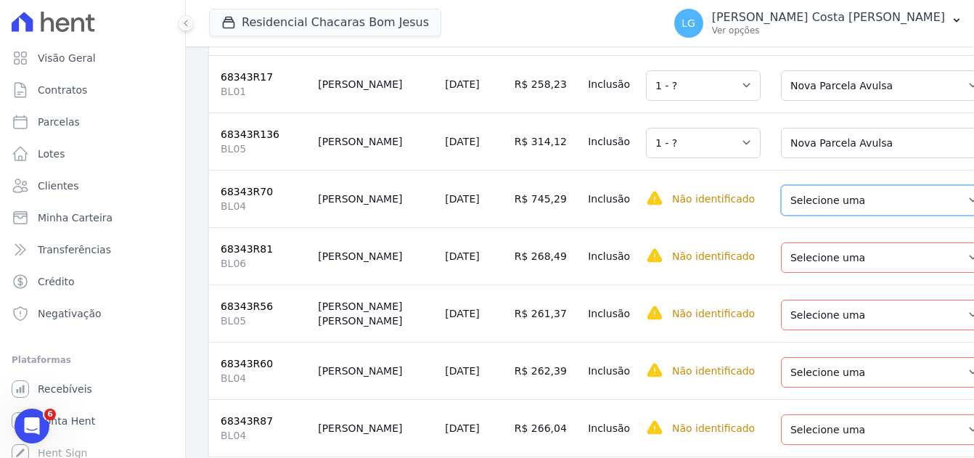
click at [790, 216] on select "Selecione uma Nova Parcela Avulsa Parcela Avulsa Existente Parcela Normal (45 X…" at bounding box center [884, 200] width 206 height 30
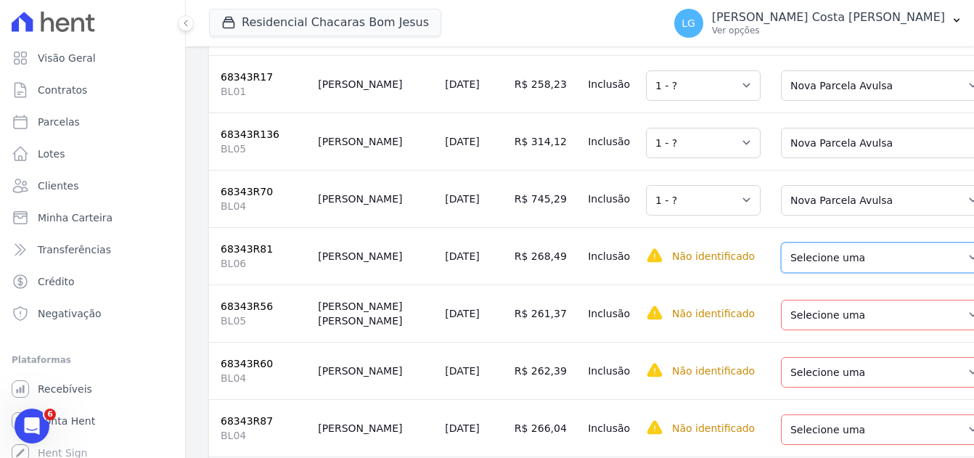
click at [802, 273] on select "Selecione uma Nova Parcela Avulsa Parcela Avulsa Existente Parcela Normal (48 X…" at bounding box center [884, 257] width 206 height 30
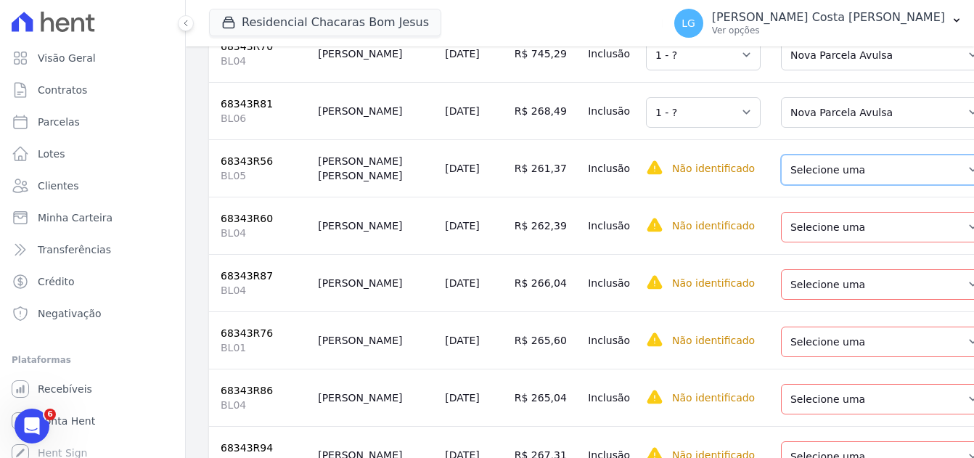
click at [805, 185] on select "Selecione uma Nova Parcela Avulsa Parcela Avulsa Existente Parcela Normal (45 X…" at bounding box center [884, 170] width 206 height 30
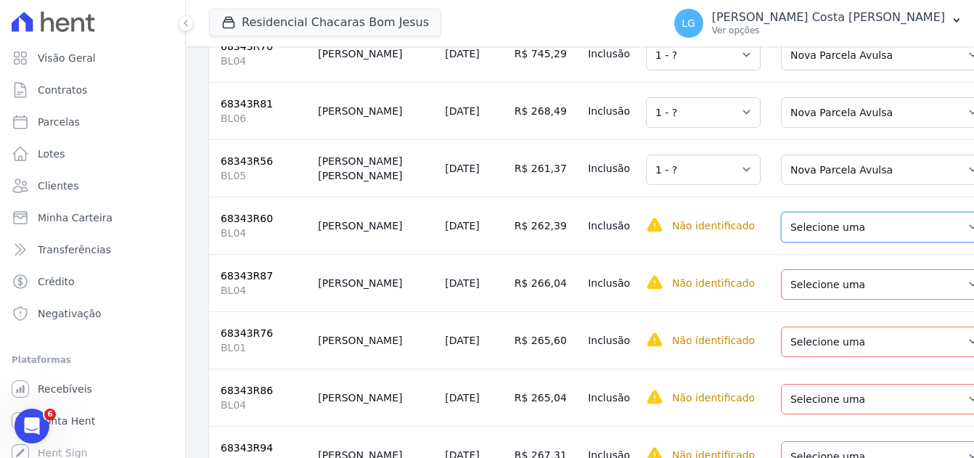
click at [804, 242] on select "Selecione uma Nova Parcela Avulsa Parcela Avulsa Existente Parcela Normal (48 X…" at bounding box center [884, 227] width 206 height 30
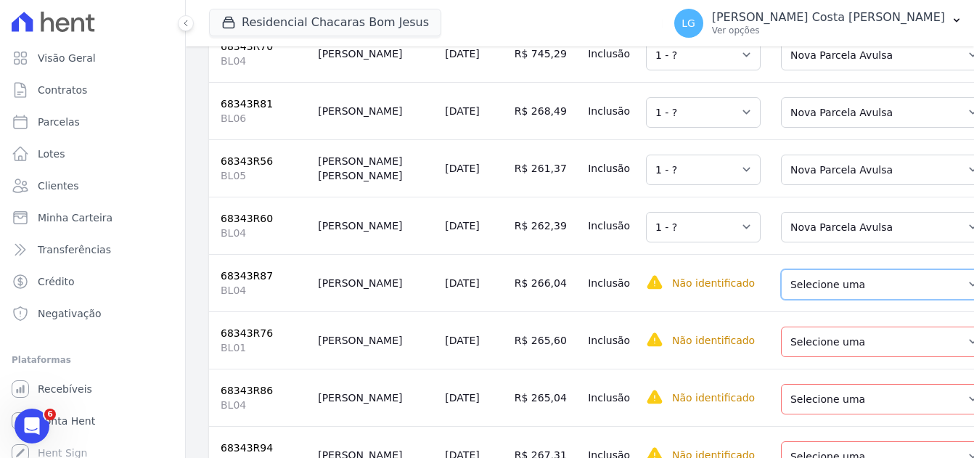
drag, startPoint x: 813, startPoint y: 338, endPoint x: 807, endPoint y: 350, distance: 13.6
click at [813, 300] on select "Selecione uma Nova Parcela Avulsa Parcela Avulsa Existente Parcela Normal (47 X…" at bounding box center [884, 284] width 206 height 30
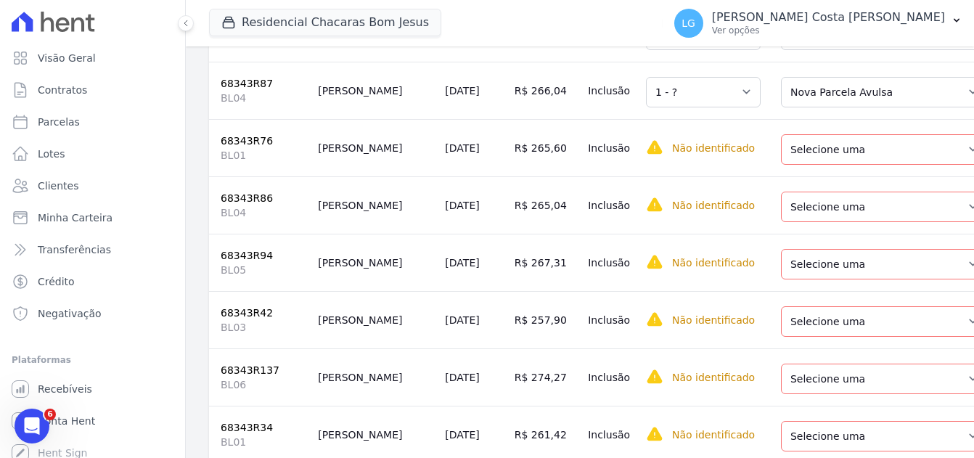
scroll to position [3485, 0]
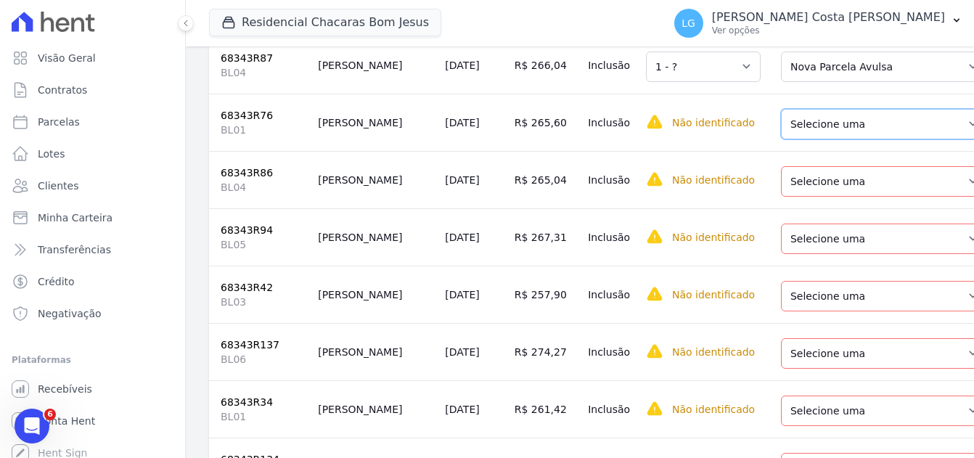
click at [788, 139] on select "Selecione uma Nova Parcela Avulsa Parcela Avulsa Existente Parcela Normal (47 X…" at bounding box center [884, 124] width 206 height 30
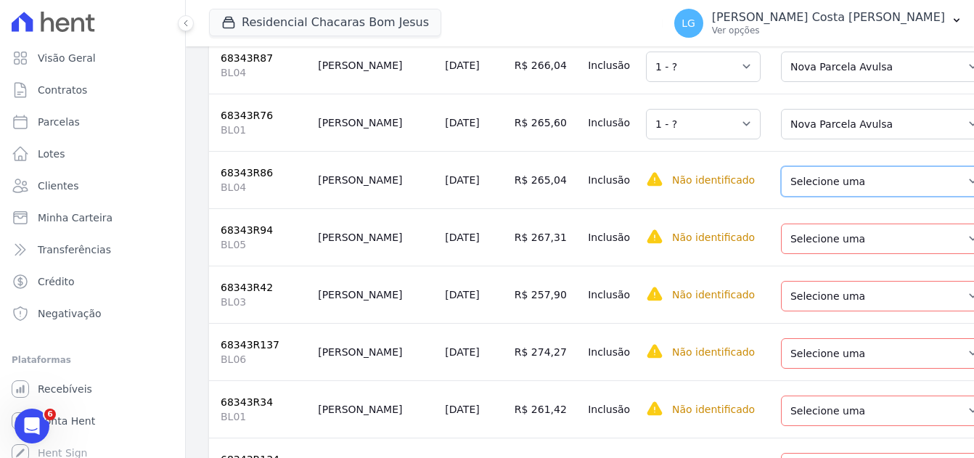
click at [800, 197] on select "Selecione uma Nova Parcela Avulsa Parcela Avulsa Existente Parcela Normal (48 X…" at bounding box center [884, 181] width 206 height 30
click at [809, 254] on select "Selecione uma Nova Parcela Avulsa Parcela Avulsa Existente Parcela Normal (48 X…" at bounding box center [884, 239] width 206 height 30
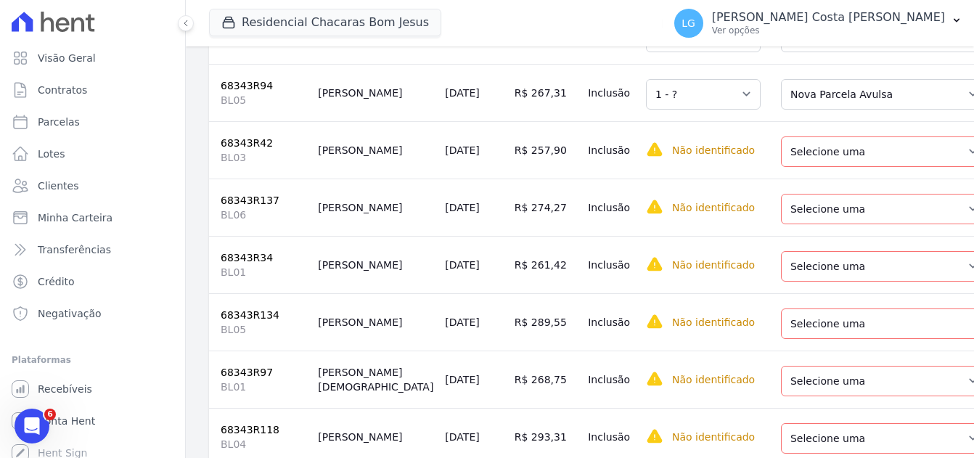
scroll to position [3630, 0]
click at [783, 166] on select "Selecione uma Nova Parcela Avulsa Parcela Avulsa Existente Parcela Normal (45 X…" at bounding box center [884, 151] width 206 height 30
click at [812, 224] on select "Selecione uma Nova Parcela Avulsa Parcela Avulsa Existente Parcela Normal (57 X…" at bounding box center [884, 208] width 206 height 30
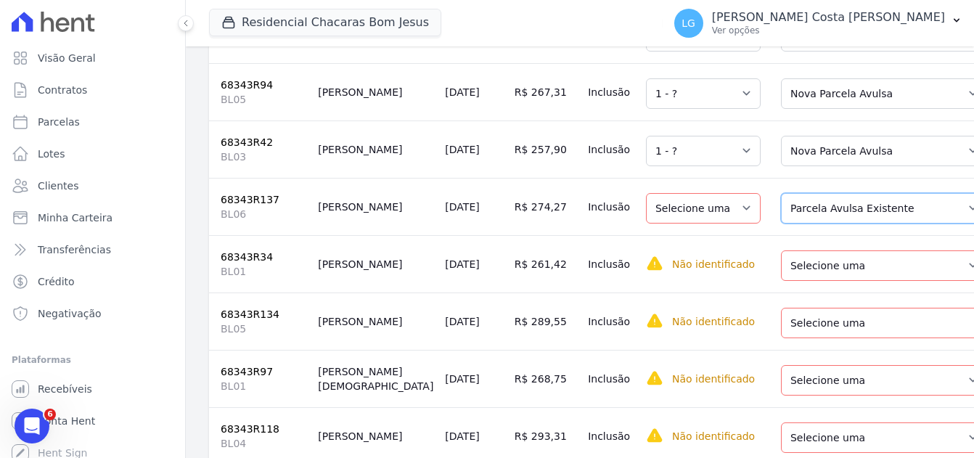
click at [804, 224] on select "Selecione uma Nova Parcela Avulsa Parcela Avulsa Existente Parcela Normal (57 X…" at bounding box center [884, 208] width 206 height 30
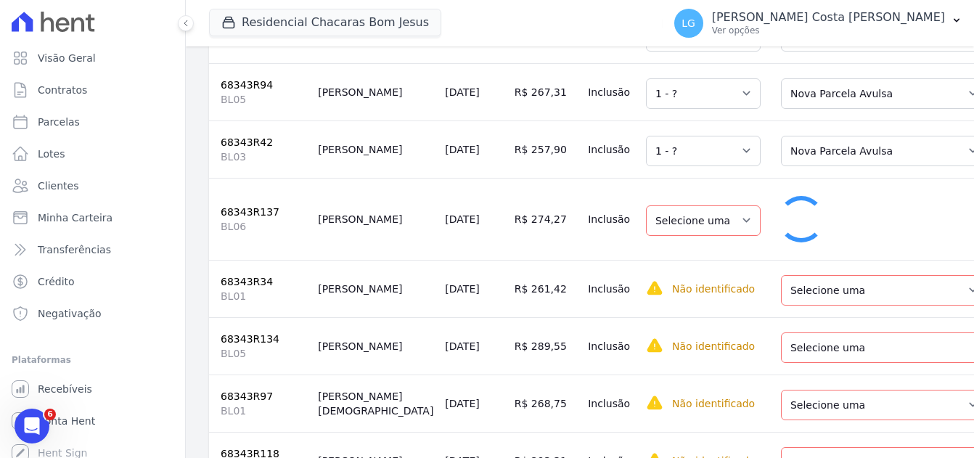
select select "1"
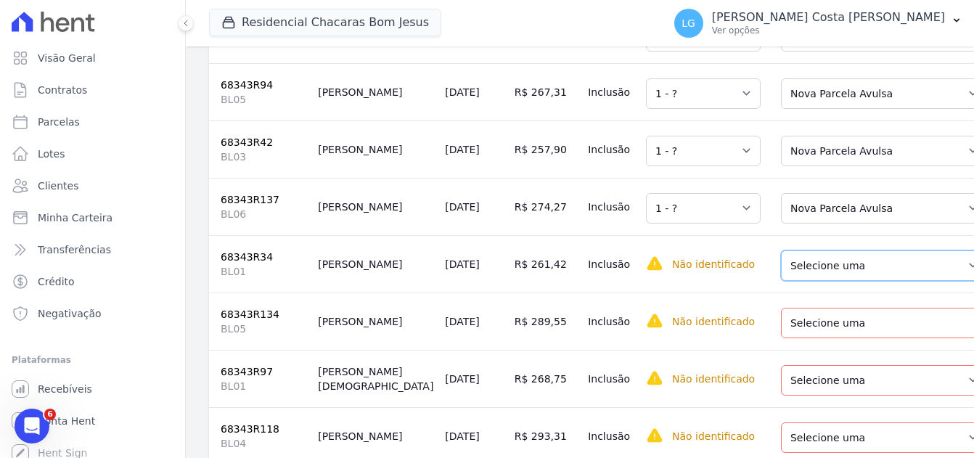
click at [811, 281] on select "Selecione uma Nova Parcela Avulsa Parcela Avulsa Existente Parcela Normal (46 X…" at bounding box center [884, 265] width 206 height 30
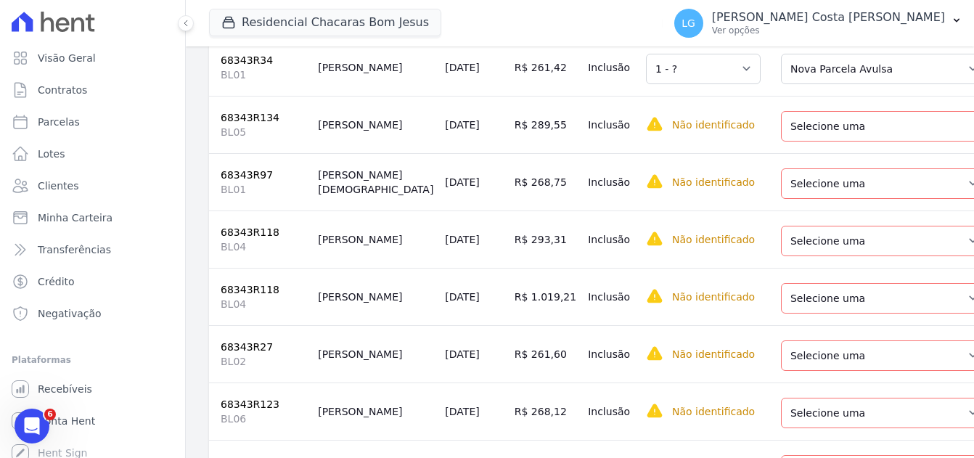
scroll to position [3848, 0]
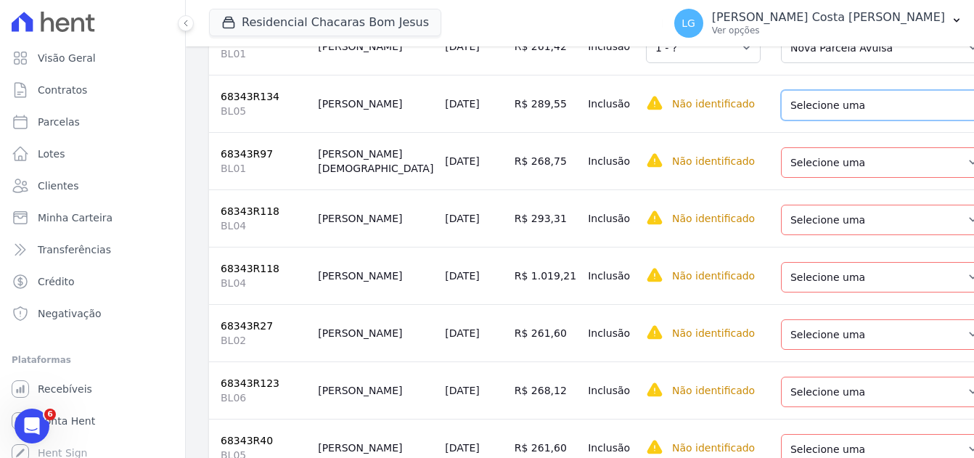
click at [784, 121] on select "Selecione uma Nova Parcela Avulsa Parcela Avulsa Existente Parcela Normal (59 X…" at bounding box center [889, 105] width 216 height 30
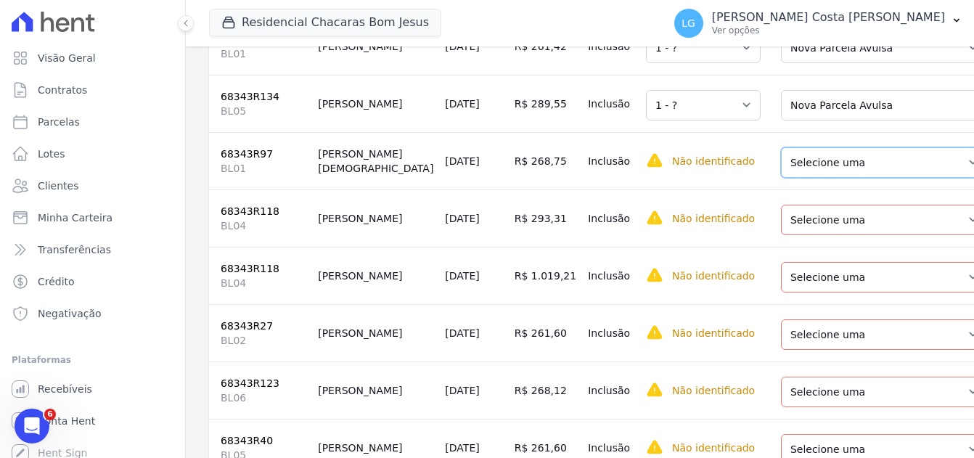
click at [803, 178] on select "Selecione uma Nova Parcela Avulsa Parcela Avulsa Existente Parcela Normal (48 X…" at bounding box center [884, 162] width 206 height 30
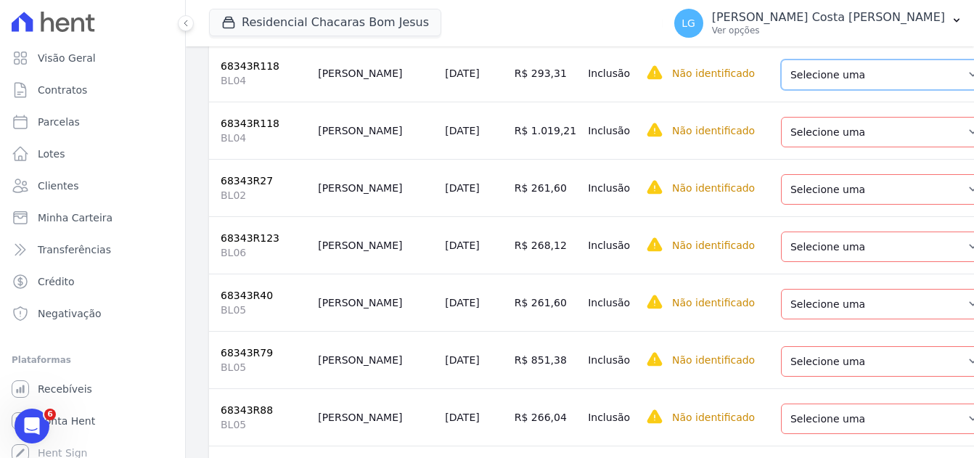
drag, startPoint x: 794, startPoint y: 139, endPoint x: 802, endPoint y: 161, distance: 23.2
click at [794, 90] on select "Selecione uma Nova Parcela Avulsa Parcela Avulsa Existente Parcela Normal (53 X…" at bounding box center [884, 75] width 206 height 30
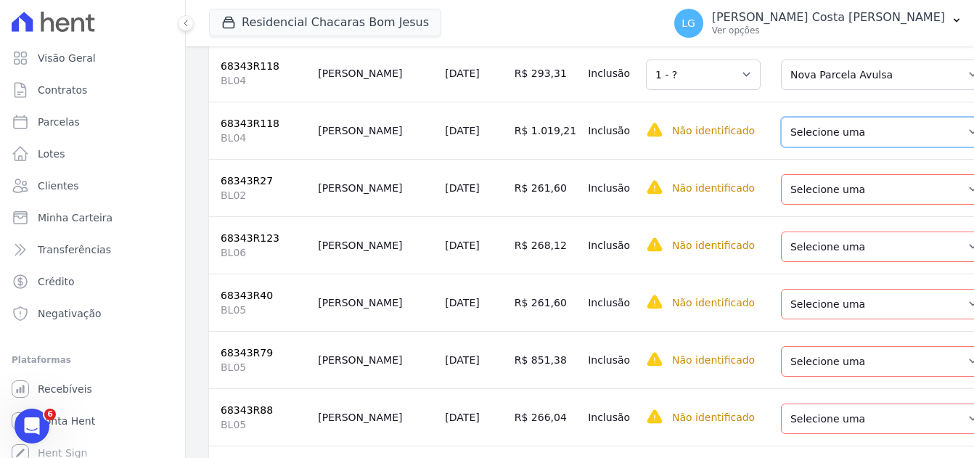
click at [800, 147] on select "Selecione uma Nova Parcela Avulsa Parcela Avulsa Existente Parcela Normal (53 X…" at bounding box center [884, 132] width 206 height 30
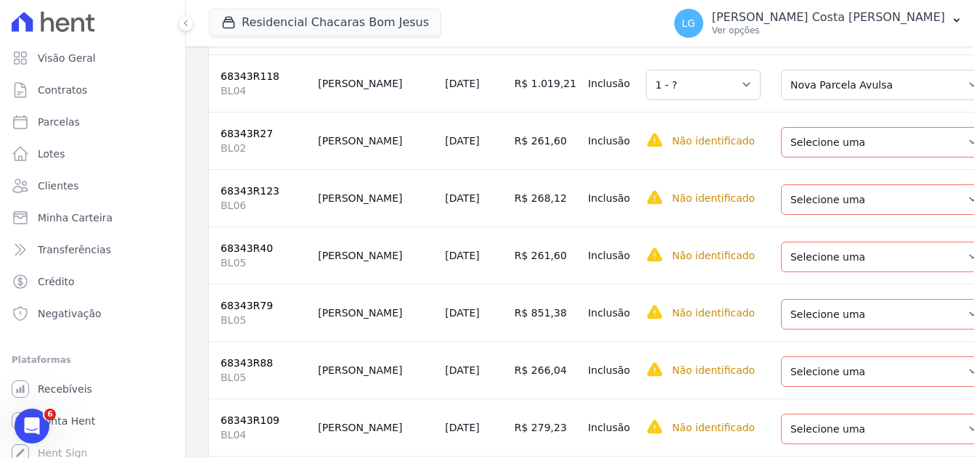
scroll to position [4066, 0]
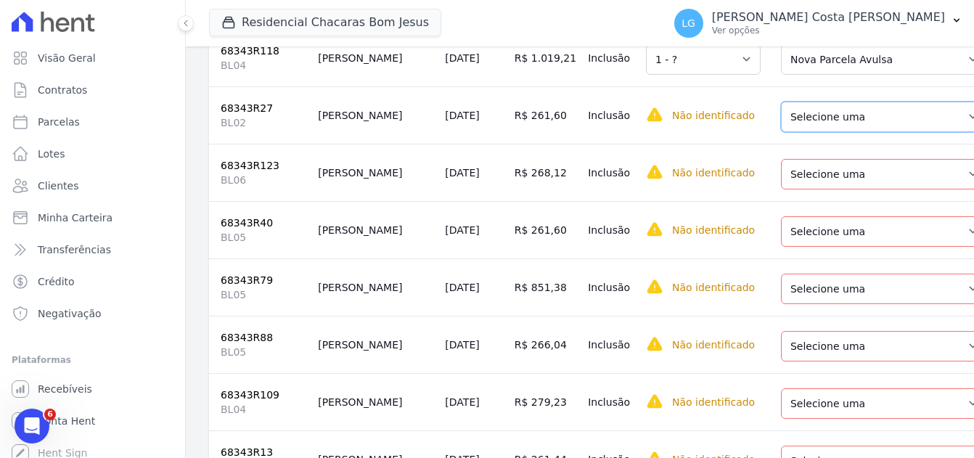
click at [803, 132] on select "Selecione uma Nova Parcela Avulsa Parcela Avulsa Existente Parcela Normal (47 X…" at bounding box center [884, 117] width 206 height 30
click at [806, 189] on select "Selecione uma Nova Parcela Avulsa Parcela Avulsa Existente Parcela Normal (56 X…" at bounding box center [884, 174] width 206 height 30
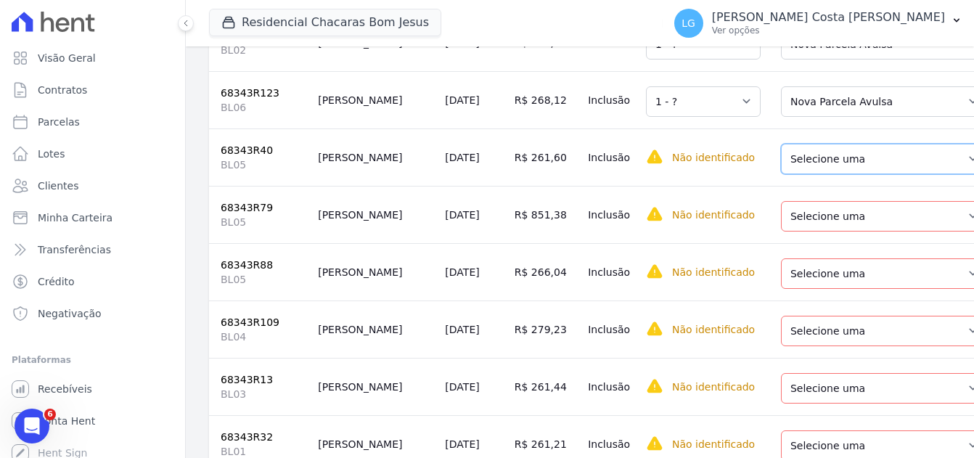
click at [804, 174] on select "Selecione uma Nova Parcela Avulsa Parcela Avulsa Existente Parcela Normal (45 X…" at bounding box center [884, 159] width 206 height 30
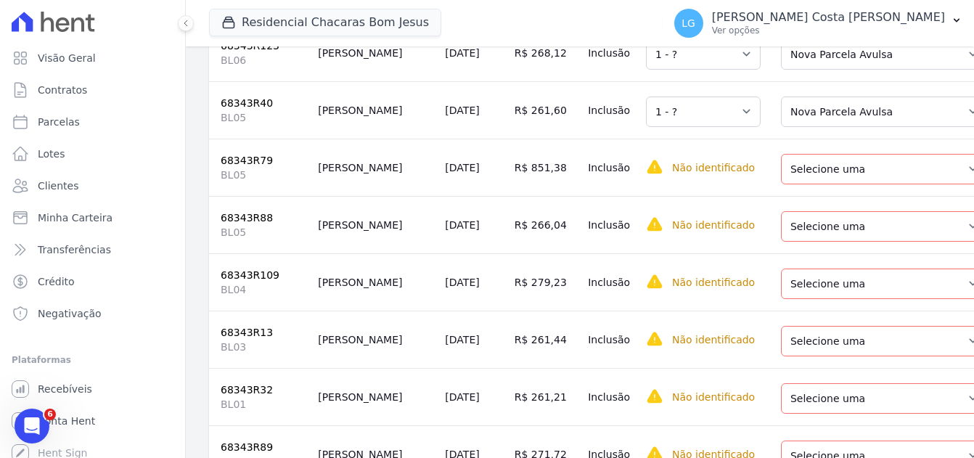
scroll to position [4211, 0]
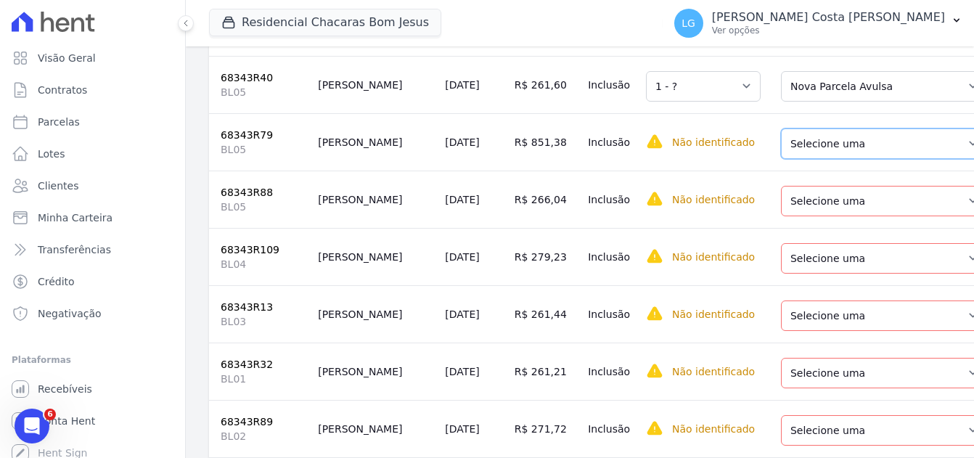
click at [790, 159] on select "Selecione uma Nova Parcela Avulsa Parcela Avulsa Existente Parcela Normal (46 X…" at bounding box center [884, 144] width 206 height 30
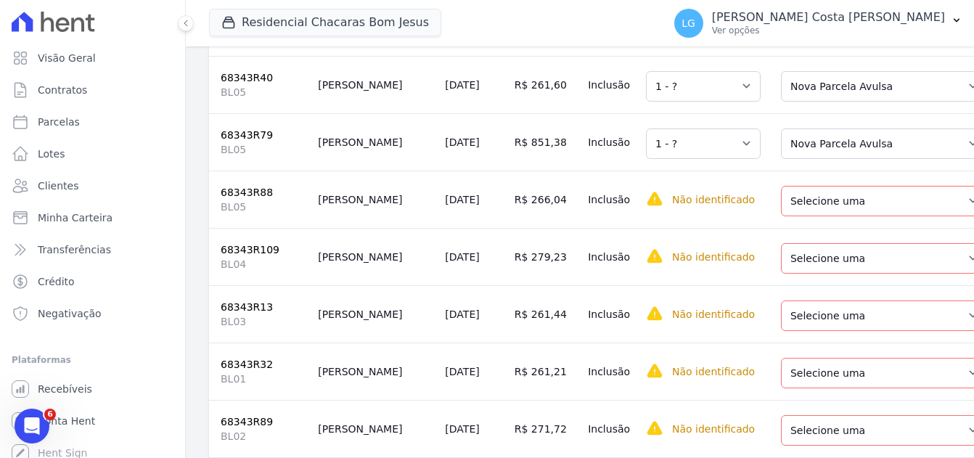
scroll to position [4283, 0]
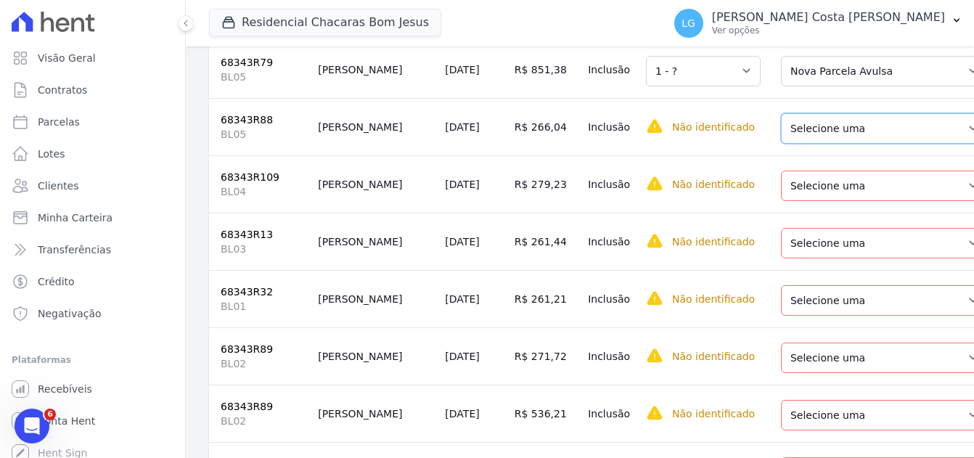
click at [812, 144] on select "Selecione uma Nova Parcela Avulsa Parcela Avulsa Existente Parcela Normal (47 X…" at bounding box center [884, 128] width 206 height 30
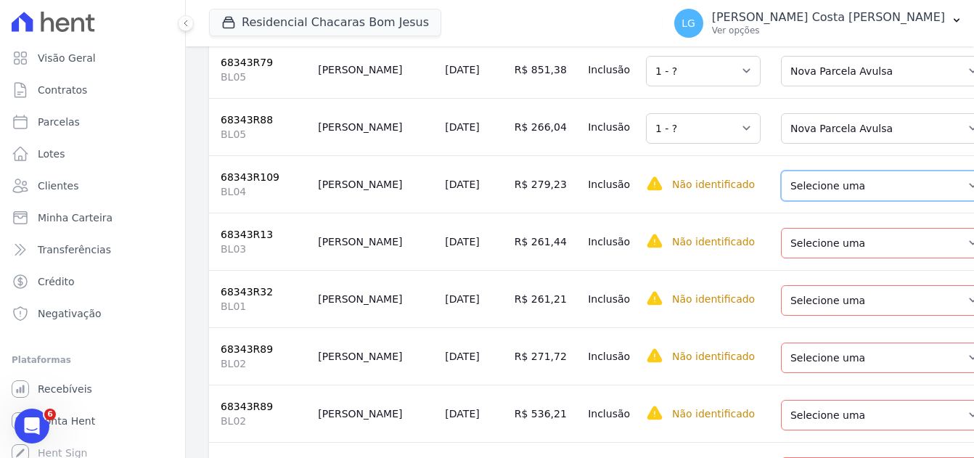
click at [815, 201] on select "Selecione uma Nova Parcela Avulsa Parcela Avulsa Existente Parcela Normal (49 X…" at bounding box center [884, 186] width 206 height 30
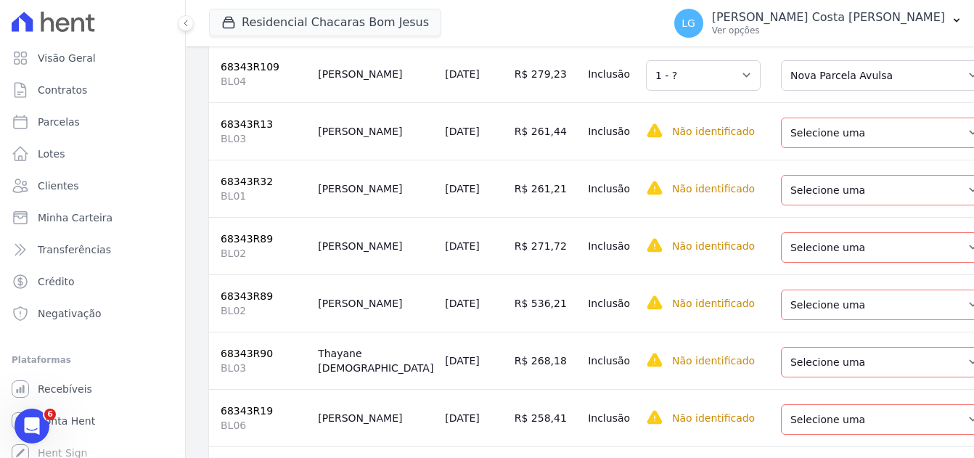
scroll to position [4429, 0]
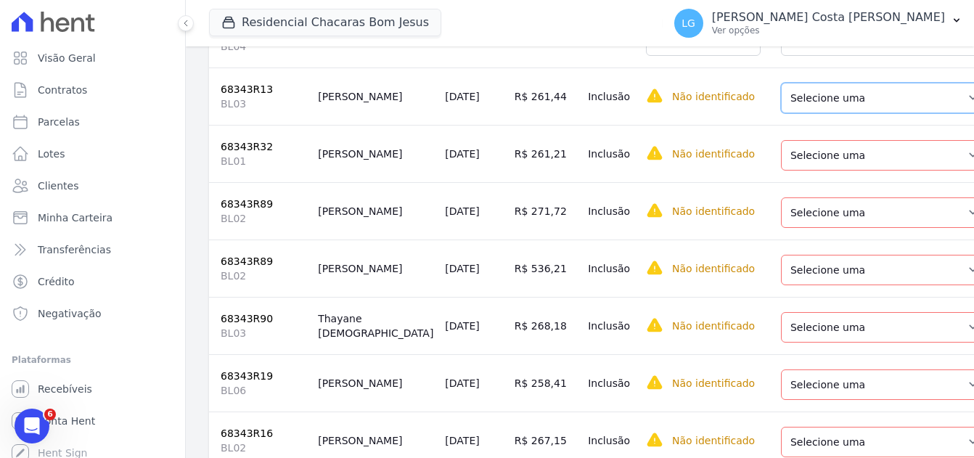
click at [791, 113] on select "Selecione uma Nova Parcela Avulsa Parcela Avulsa Existente Parcela Normal (45 X…" at bounding box center [884, 98] width 206 height 30
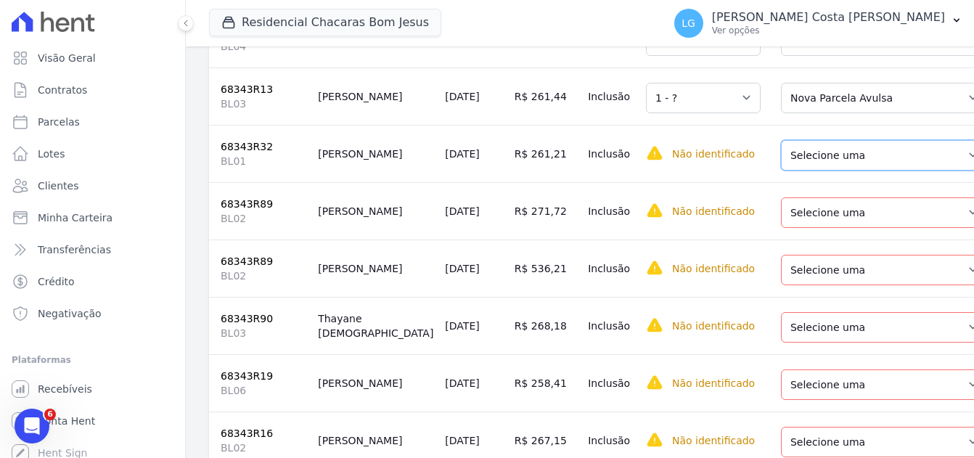
drag, startPoint x: 801, startPoint y: 240, endPoint x: 810, endPoint y: 262, distance: 24.4
click at [802, 171] on select "Selecione uma Nova Parcela Avulsa Parcela Avulsa Existente Parcela Normal (47 X…" at bounding box center [884, 155] width 206 height 30
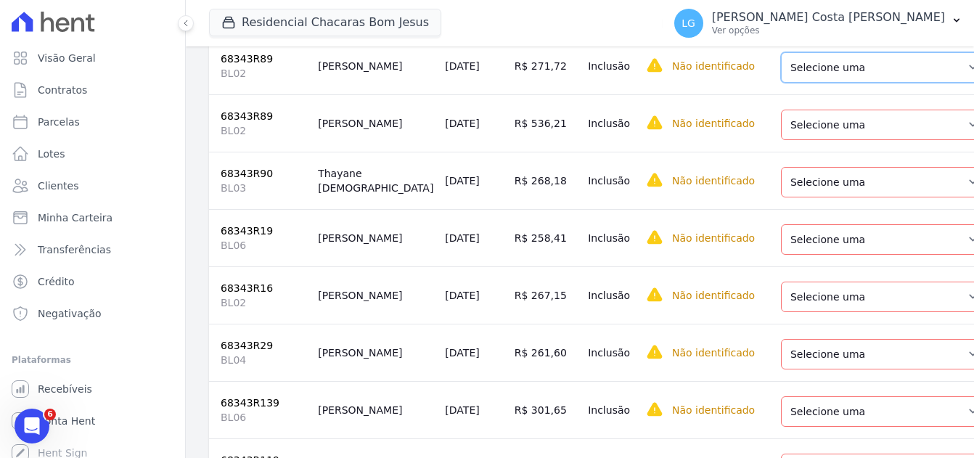
click at [783, 83] on select "Selecione uma Nova Parcela Avulsa Parcela Avulsa Existente Parcela Normal (47 X…" at bounding box center [884, 67] width 206 height 30
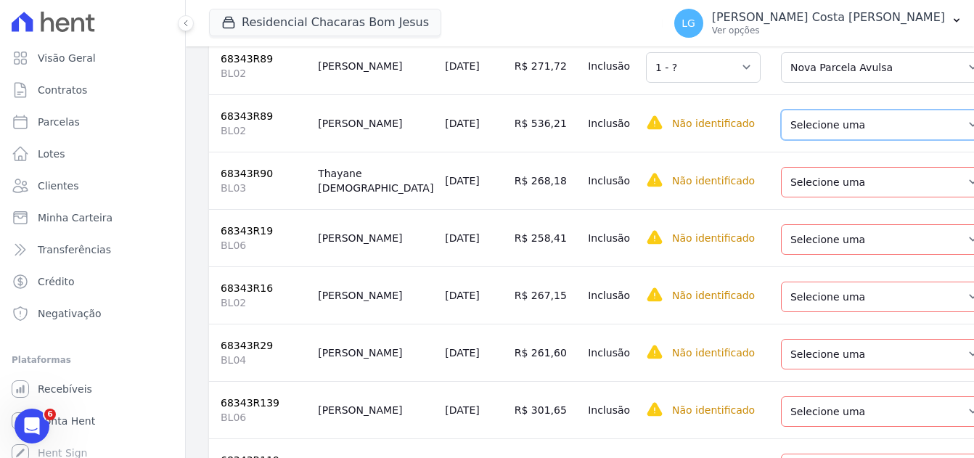
click at [782, 140] on select "Selecione uma Nova Parcela Avulsa Parcela Avulsa Existente Parcela Normal (47 X…" at bounding box center [884, 125] width 206 height 30
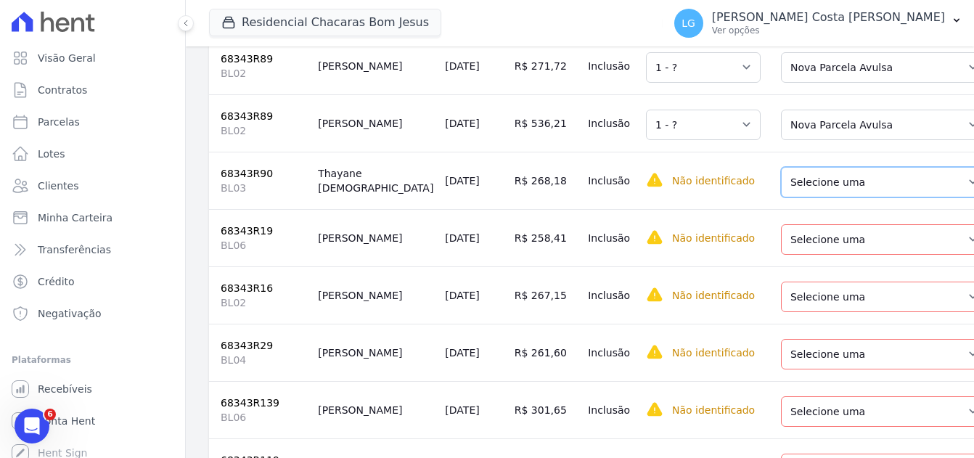
click at [789, 197] on select "Selecione uma Nova Parcela Avulsa Parcela Avulsa Existente Parcela Normal (48 X…" at bounding box center [884, 182] width 206 height 30
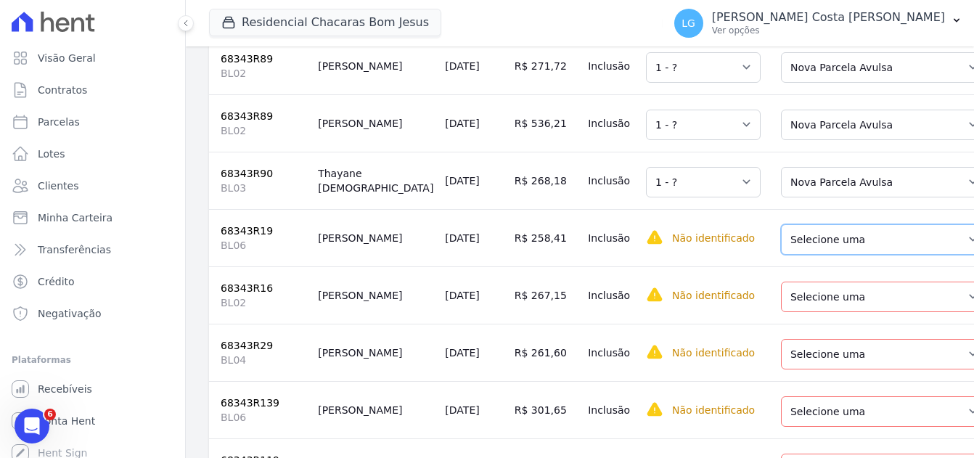
click at [788, 255] on select "Selecione uma Nova Parcela Avulsa Parcela Avulsa Existente Parcela Normal (45 X…" at bounding box center [884, 239] width 206 height 30
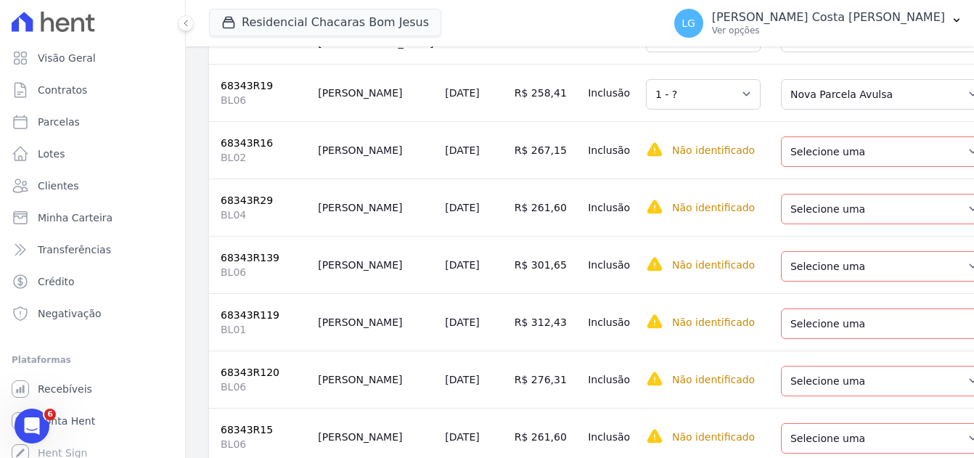
scroll to position [4792, 0]
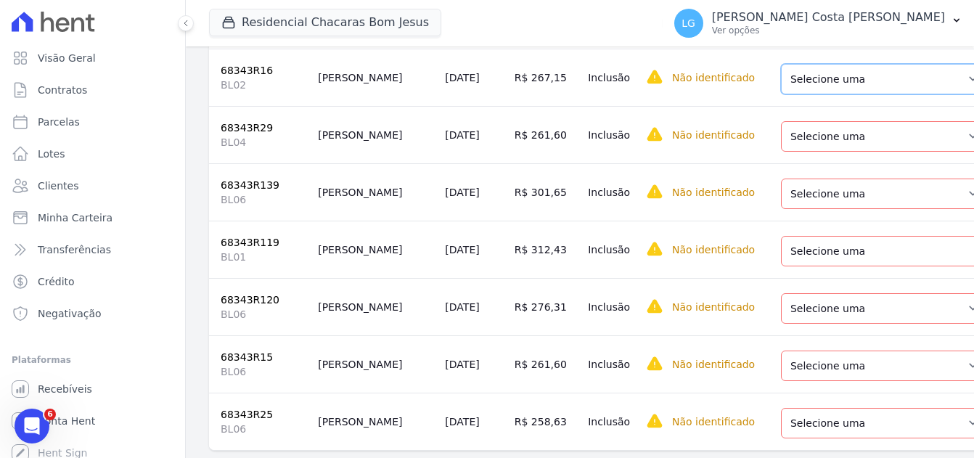
click at [785, 94] on select "Selecione uma Nova Parcela Avulsa Parcela Avulsa Existente Parcela Normal (45 X…" at bounding box center [884, 79] width 206 height 30
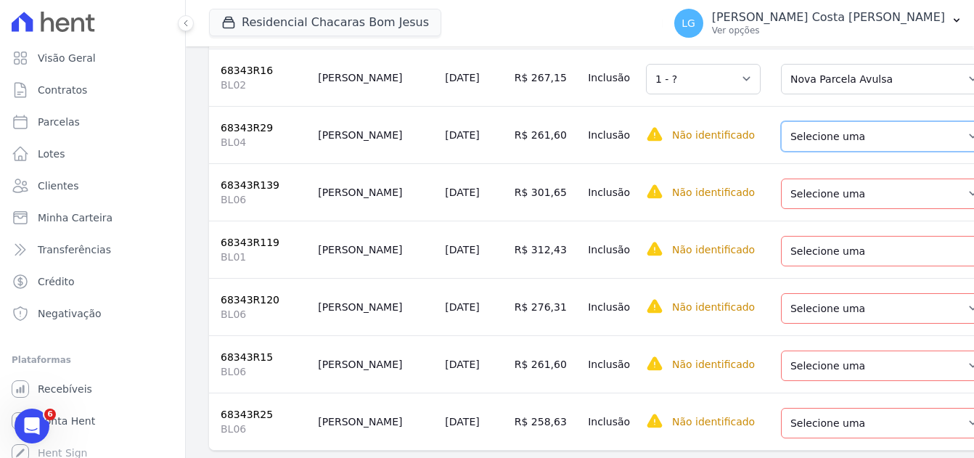
click at [802, 152] on select "Selecione uma Nova Parcela Avulsa Parcela Avulsa Existente Parcela Normal (45 X…" at bounding box center [884, 136] width 206 height 30
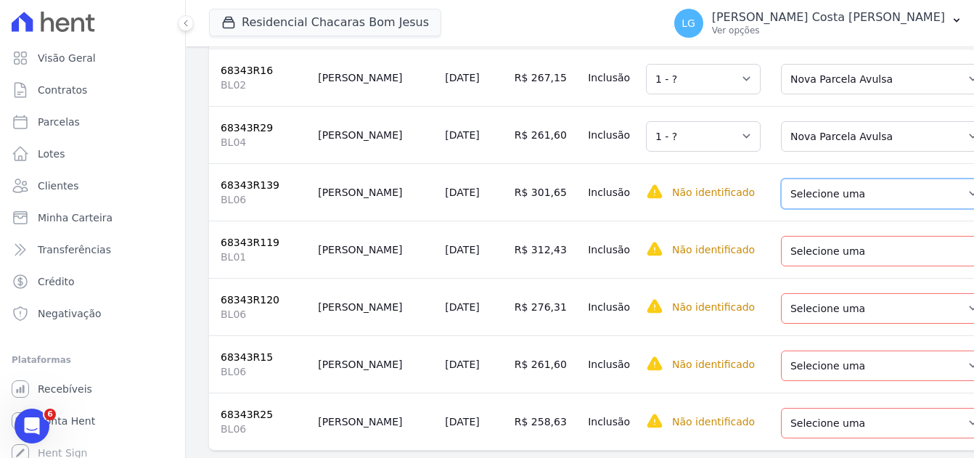
click at [808, 209] on select "Selecione uma Nova Parcela Avulsa Parcela Avulsa Existente Parcela Normal (55 X…" at bounding box center [884, 194] width 206 height 30
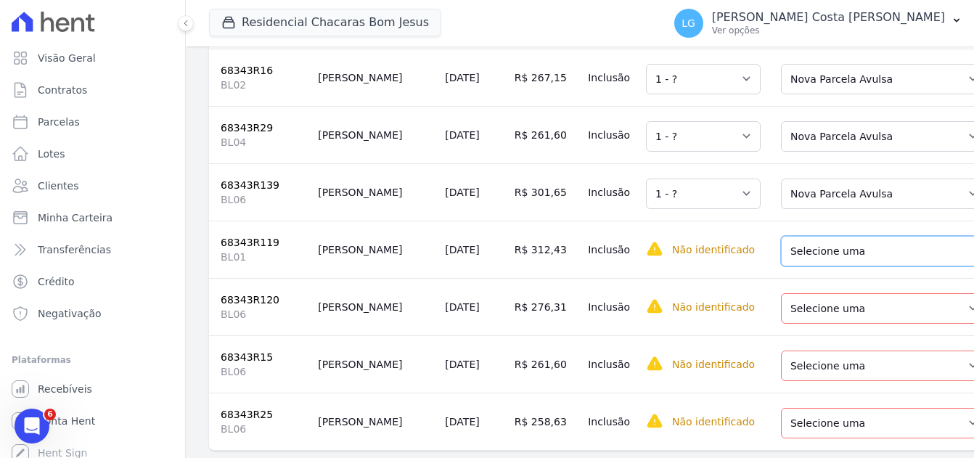
click at [807, 266] on select "Selecione uma Nova Parcela Avulsa Parcela Avulsa Existente Parcela Normal (55 X…" at bounding box center [889, 251] width 216 height 30
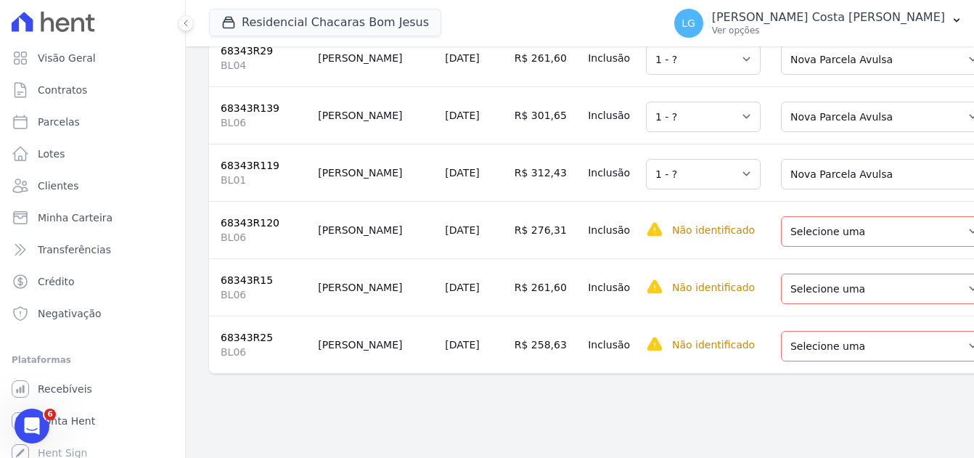
scroll to position [4937, 0]
click at [809, 247] on select "Selecione uma Nova Parcela Avulsa Parcela Avulsa Existente Parcela Normal (55 X…" at bounding box center [884, 231] width 206 height 30
click at [817, 304] on select "Selecione uma Nova Parcela Avulsa Parcela Avulsa Existente Parcela Normal (47 X…" at bounding box center [884, 289] width 206 height 30
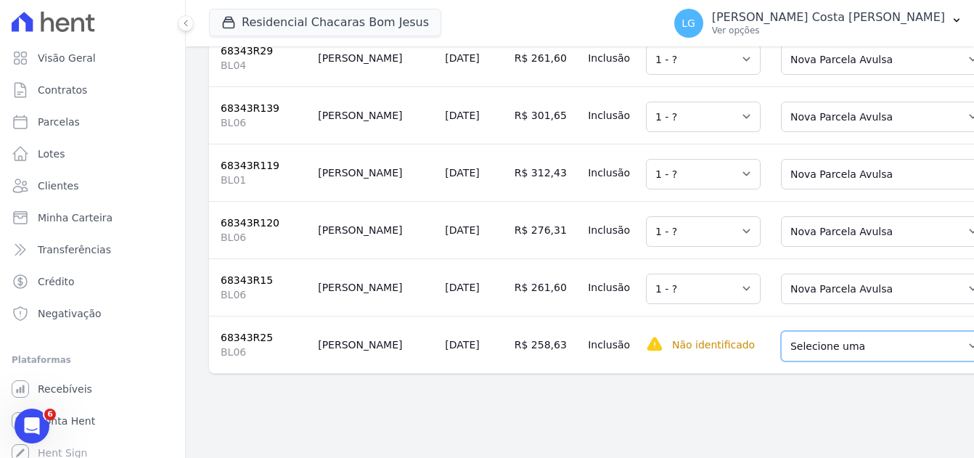
click at [801, 362] on select "Selecione uma Nova Parcela Avulsa Parcela Avulsa Existente Parcela Normal (45 X…" at bounding box center [884, 346] width 206 height 30
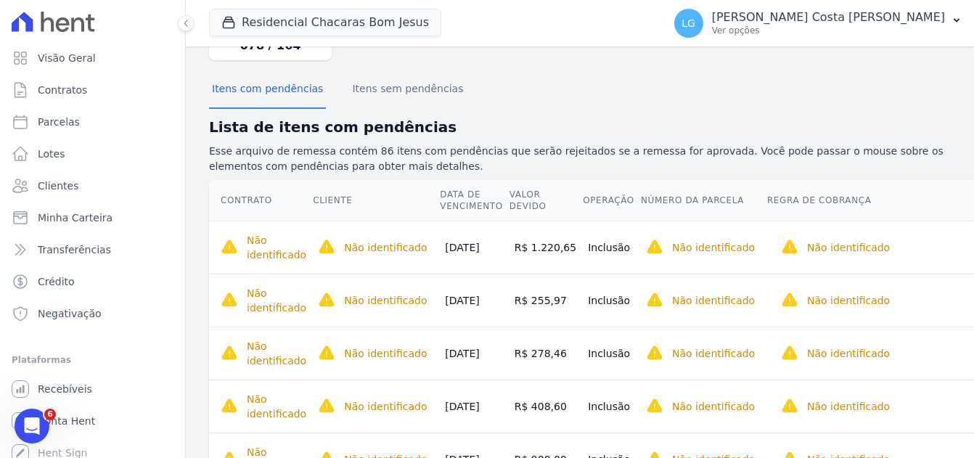
scroll to position [0, 0]
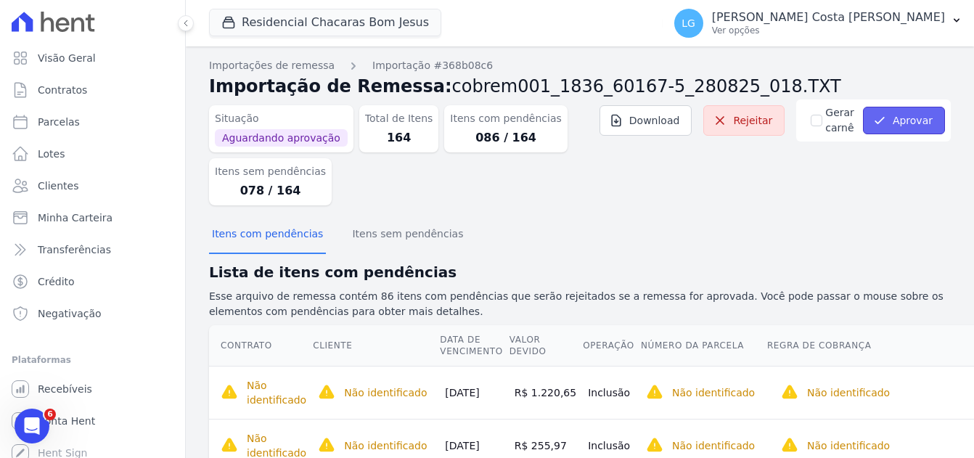
click at [897, 126] on button "Aprovar" at bounding box center [904, 121] width 82 height 28
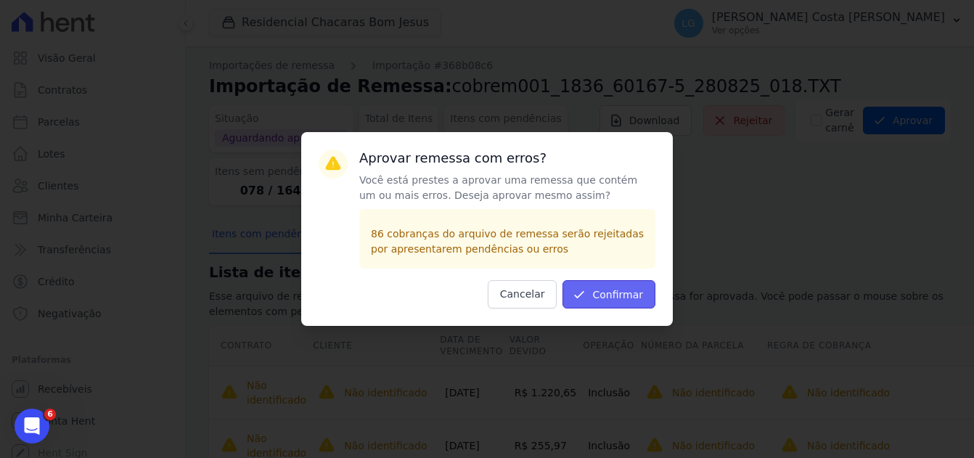
click at [631, 293] on button "Confirmar" at bounding box center [609, 294] width 93 height 28
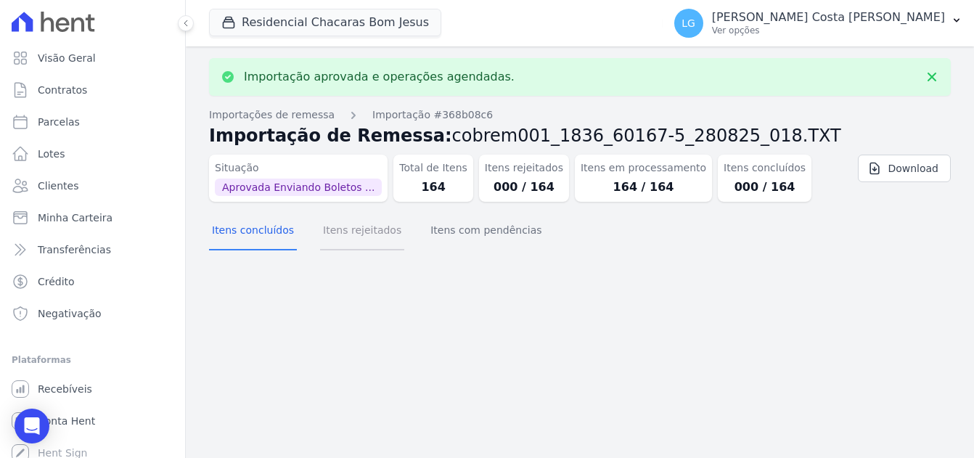
click at [340, 234] on button "Itens rejeitados" at bounding box center [362, 232] width 84 height 38
click at [256, 230] on button "Itens concluídos" at bounding box center [253, 232] width 88 height 38
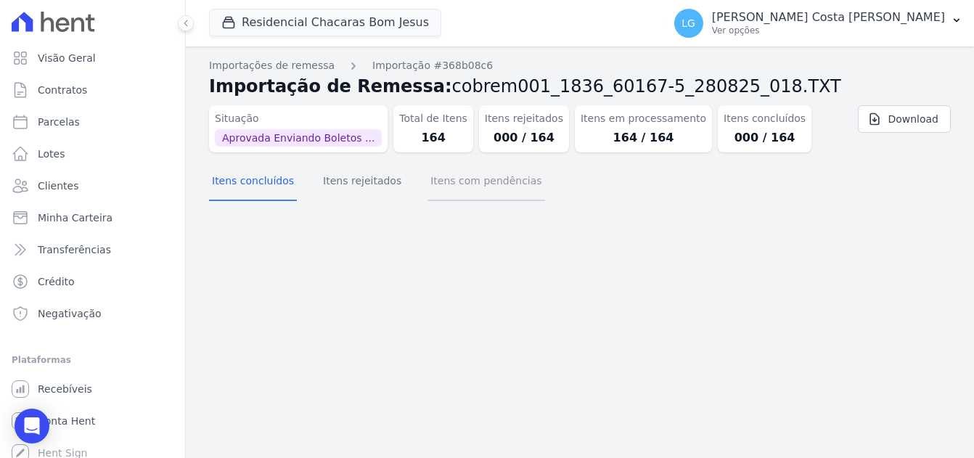
drag, startPoint x: 473, startPoint y: 194, endPoint x: 463, endPoint y: 194, distance: 9.4
click at [473, 194] on button "Itens com pendências" at bounding box center [486, 182] width 117 height 38
click at [362, 187] on button "Itens rejeitados" at bounding box center [362, 182] width 84 height 38
